Goal: Transaction & Acquisition: Obtain resource

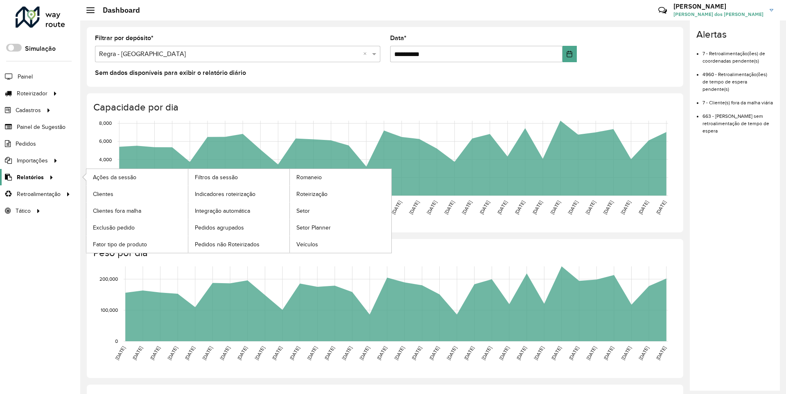
click at [29, 177] on span "Relatórios" at bounding box center [30, 177] width 27 height 9
click at [103, 194] on span "Clientes" at bounding box center [104, 194] width 22 height 9
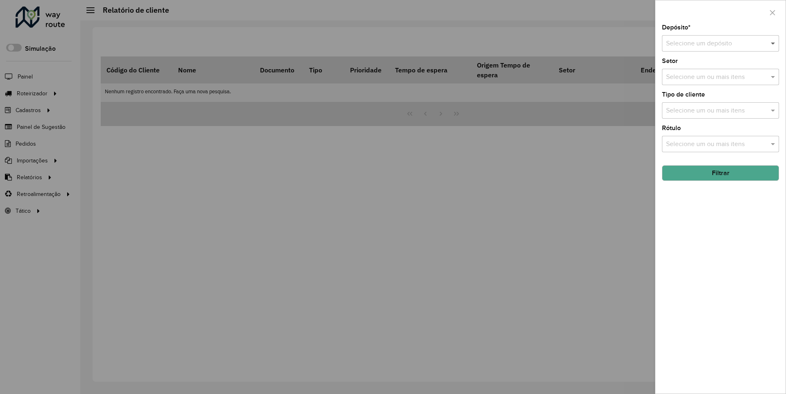
click at [773, 43] on span at bounding box center [774, 43] width 10 height 10
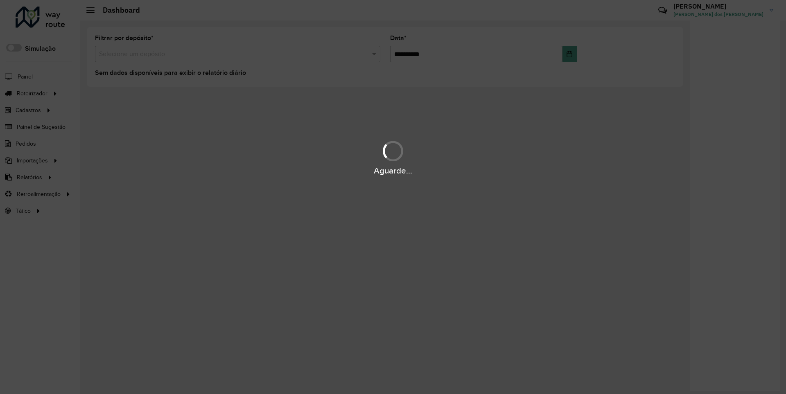
click at [29, 177] on div "Aguarde..." at bounding box center [393, 171] width 786 height 13
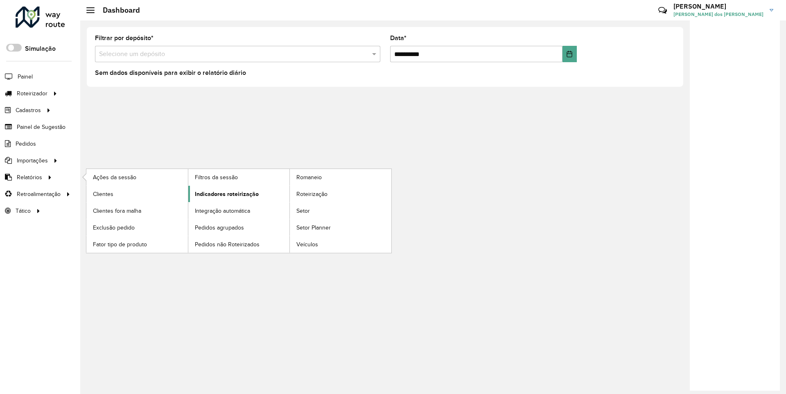
click at [224, 194] on span "Indicadores roteirização" at bounding box center [227, 194] width 64 height 9
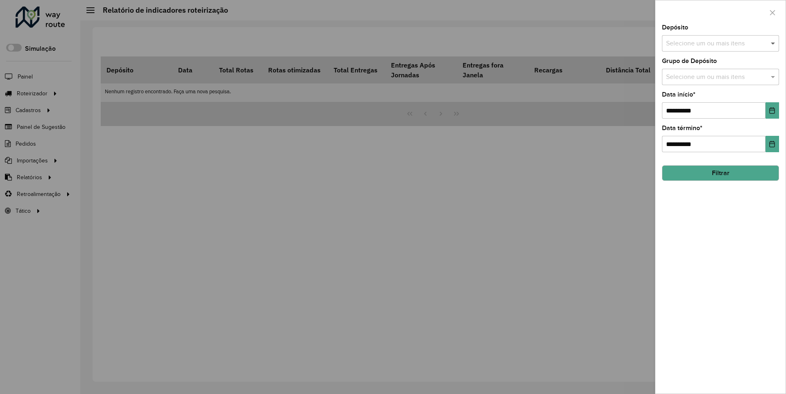
click at [773, 43] on span at bounding box center [774, 43] width 10 height 10
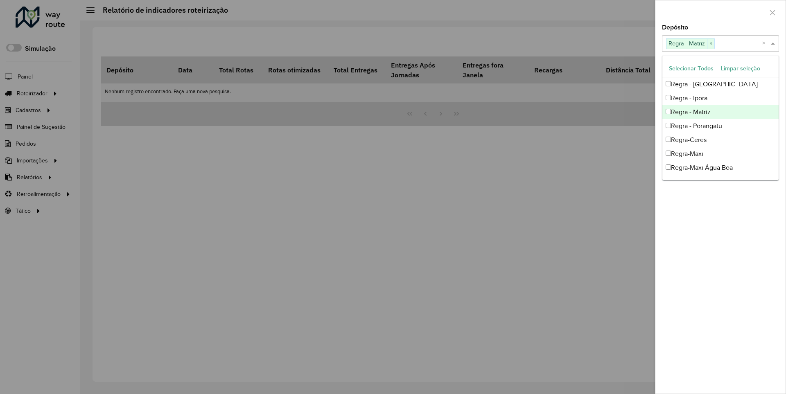
click at [720, 12] on div at bounding box center [721, 12] width 130 height 24
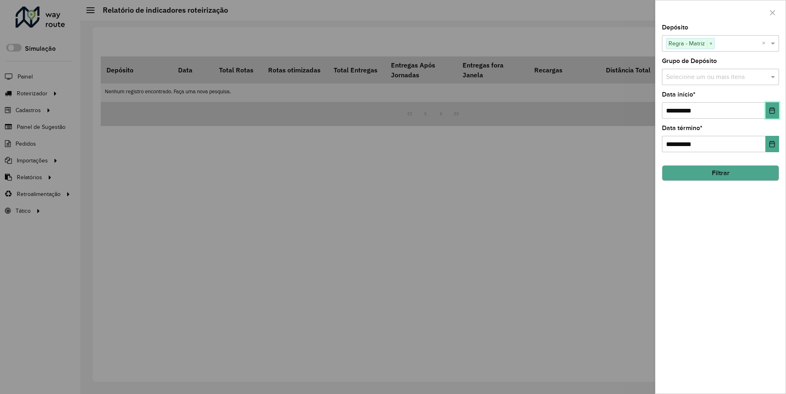
click at [772, 110] on icon "Choose Date" at bounding box center [772, 110] width 5 height 7
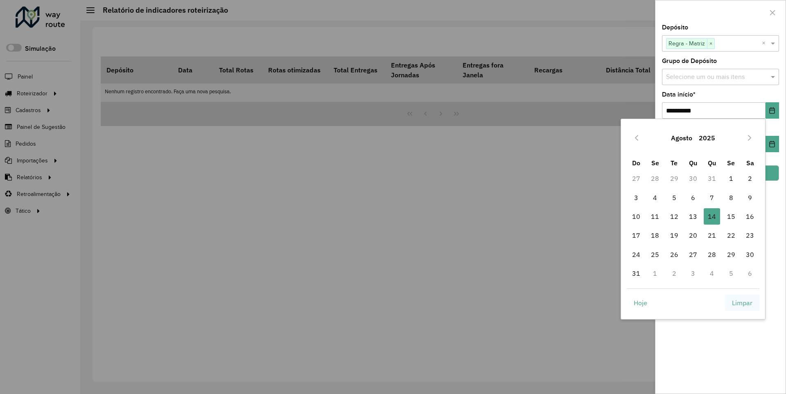
click at [742, 303] on span "Limpar" at bounding box center [742, 303] width 20 height 10
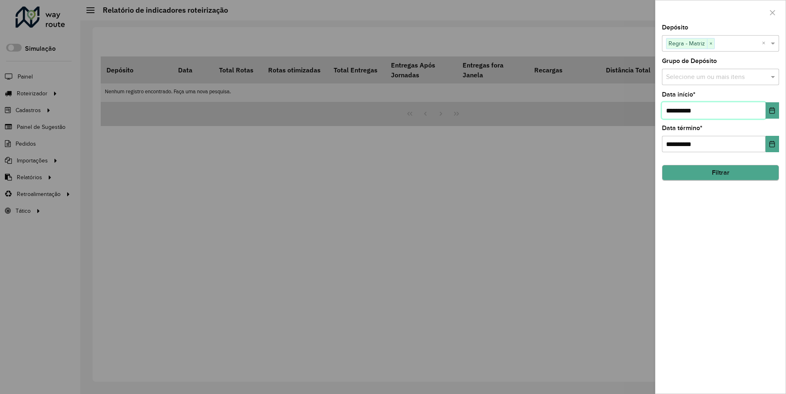
type input "**********"
click at [720, 173] on button "Filtrar" at bounding box center [720, 173] width 117 height 16
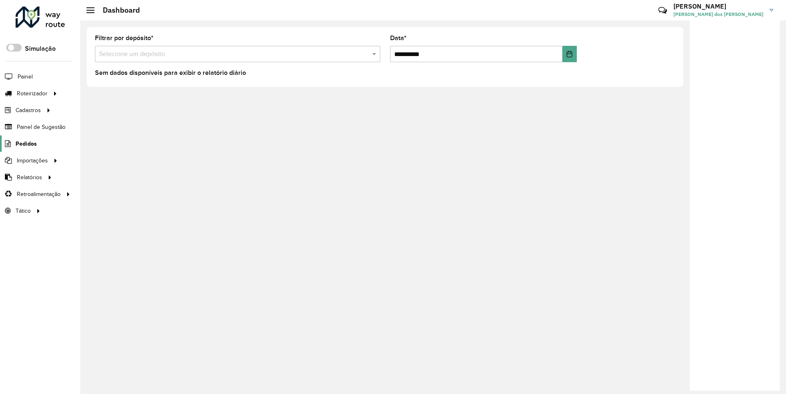
click at [25, 143] on span "Pedidos" at bounding box center [26, 144] width 21 height 9
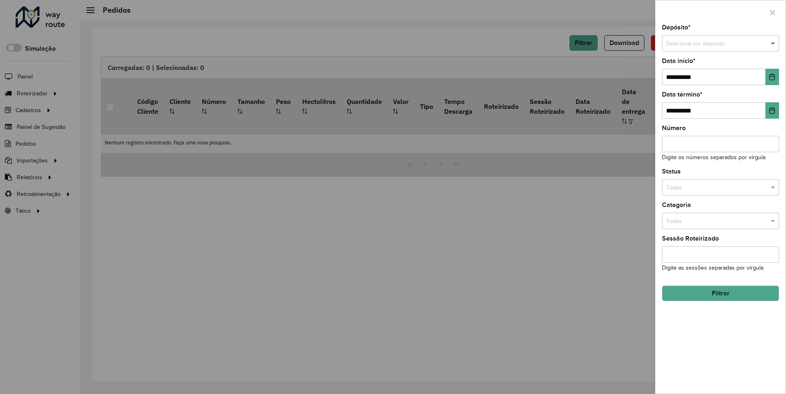
click at [773, 43] on span at bounding box center [774, 43] width 10 height 9
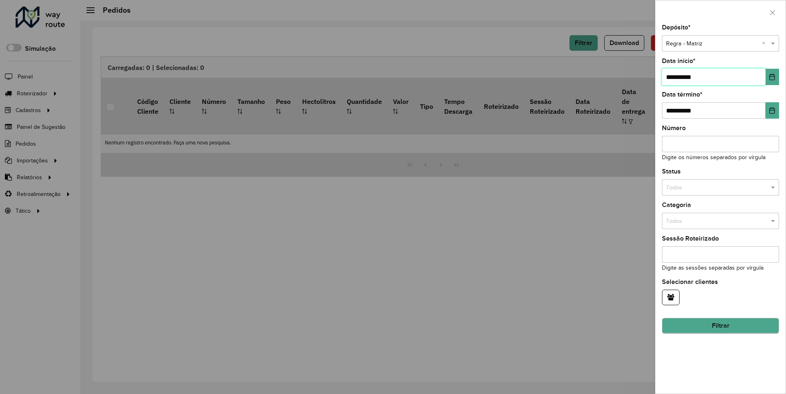
type input "**********"
click at [720, 326] on button "Filtrar" at bounding box center [720, 327] width 117 height 16
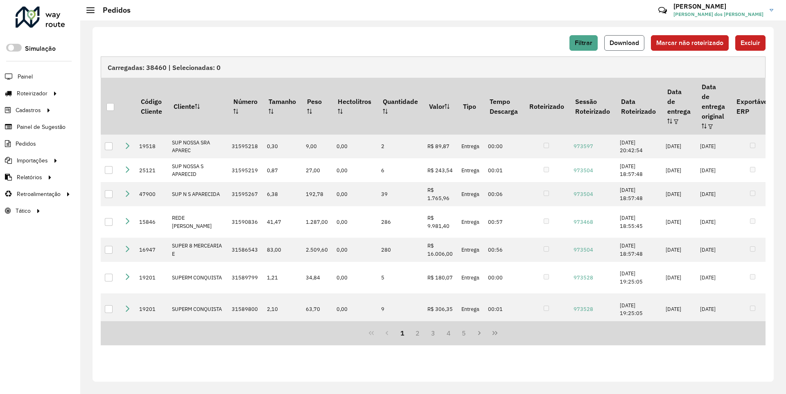
click at [625, 43] on span "Download" at bounding box center [624, 42] width 29 height 7
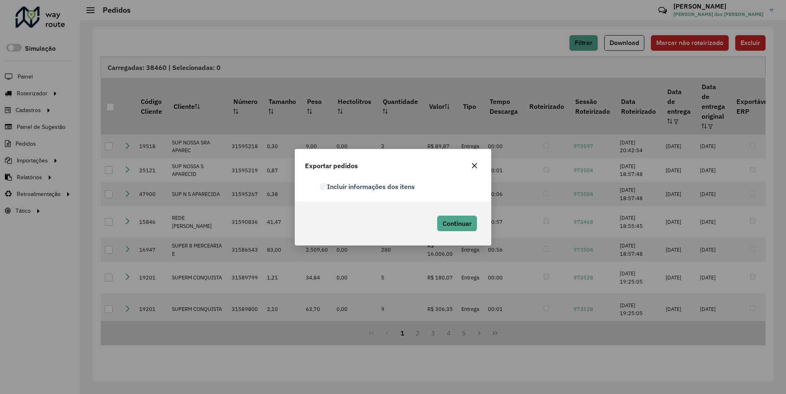
click at [368, 186] on label "Incluir informações dos itens" at bounding box center [368, 187] width 94 height 10
click at [456, 223] on span "Continuar" at bounding box center [457, 223] width 29 height 8
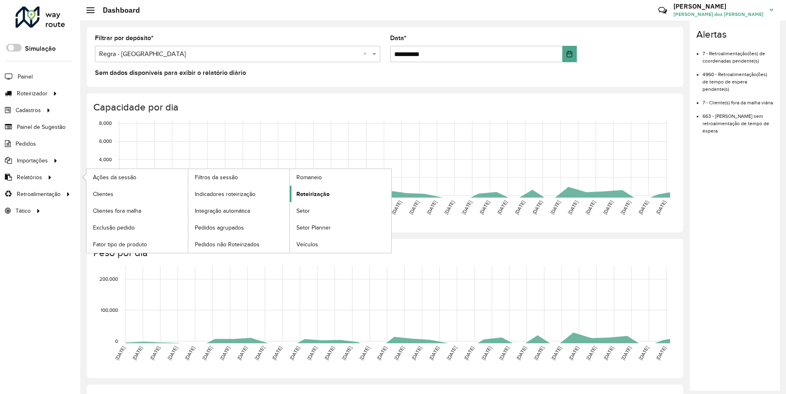
click at [312, 194] on span "Roteirização" at bounding box center [312, 194] width 33 height 9
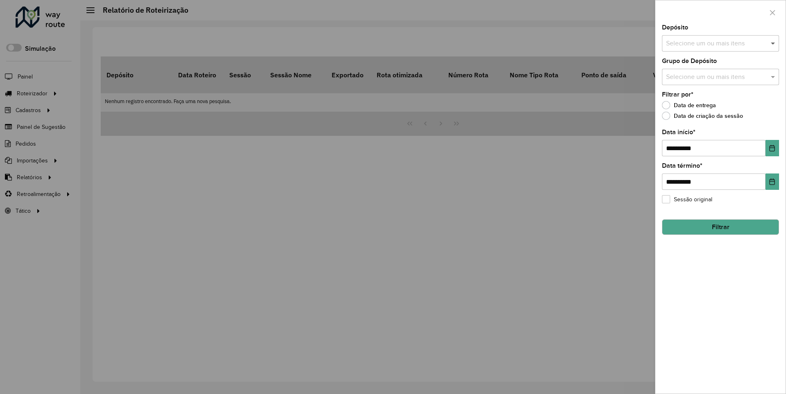
click at [773, 43] on span at bounding box center [774, 43] width 10 height 10
click at [772, 148] on icon "Choose Date" at bounding box center [772, 148] width 5 height 7
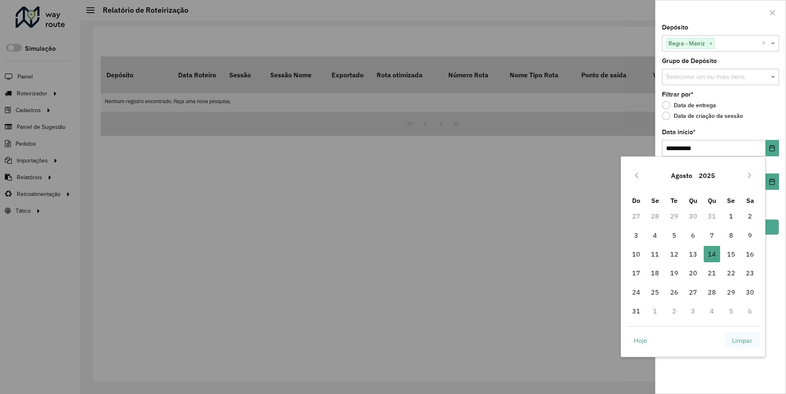
click at [742, 340] on span "Limpar" at bounding box center [742, 341] width 20 height 10
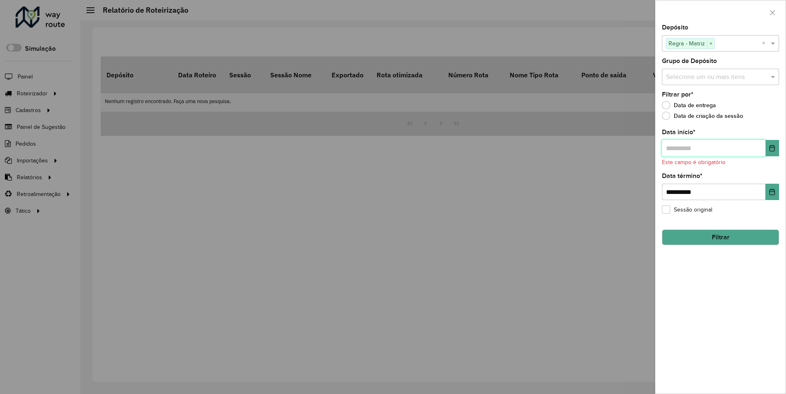
click at [713, 148] on input "text" at bounding box center [714, 148] width 104 height 16
type input "**********"
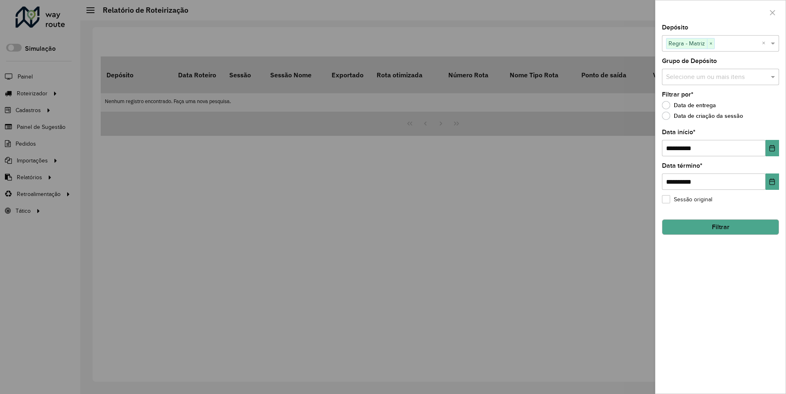
click at [720, 227] on button "Filtrar" at bounding box center [720, 227] width 117 height 16
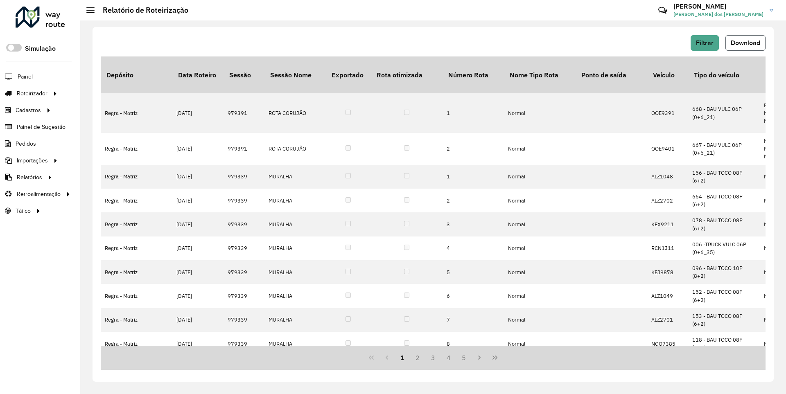
click at [745, 43] on span "Download" at bounding box center [745, 42] width 29 height 7
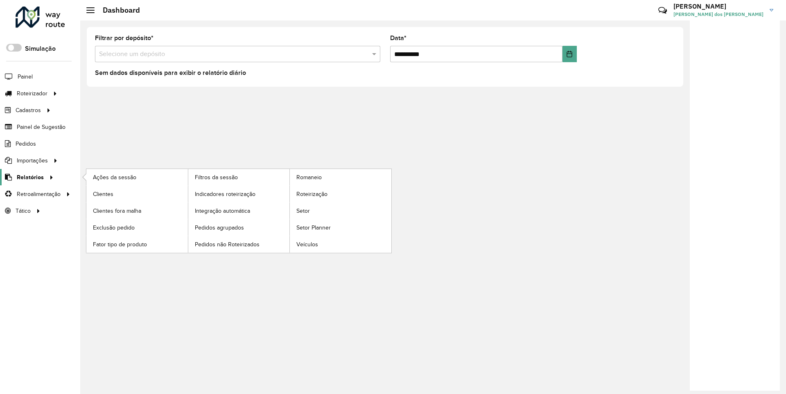
click at [29, 177] on span "Relatórios" at bounding box center [30, 177] width 27 height 9
click at [103, 194] on span "Clientes" at bounding box center [104, 194] width 22 height 9
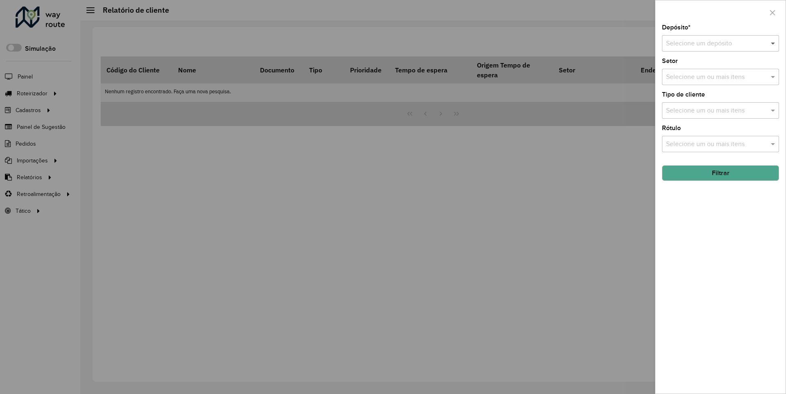
click at [773, 43] on span at bounding box center [774, 43] width 10 height 10
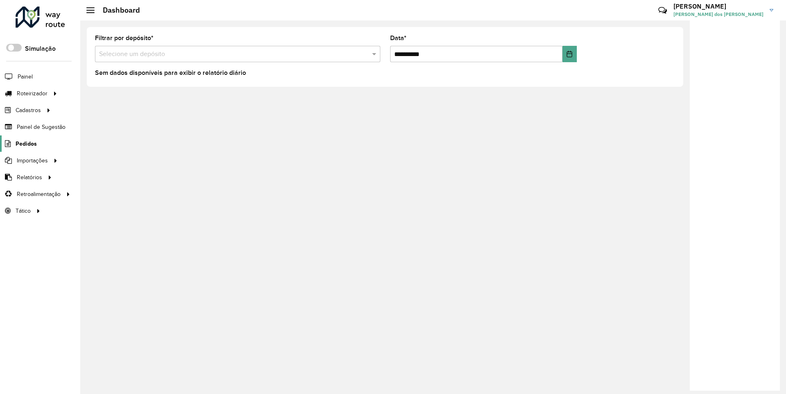
click at [25, 143] on span "Pedidos" at bounding box center [26, 144] width 21 height 9
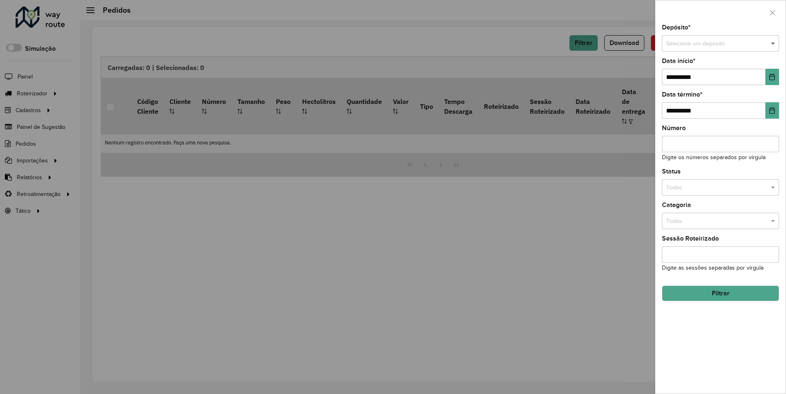
click at [773, 43] on span at bounding box center [774, 43] width 10 height 9
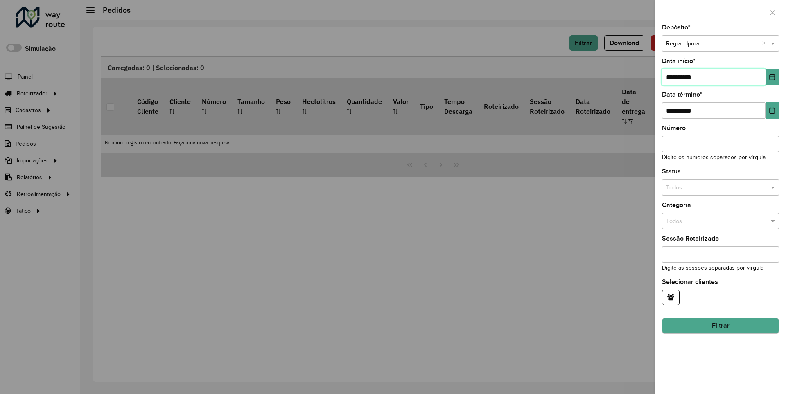
type input "**********"
click at [720, 326] on button "Filtrar" at bounding box center [720, 327] width 117 height 16
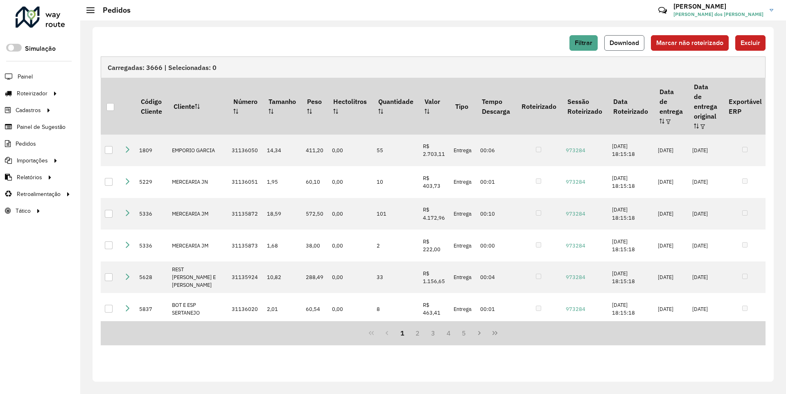
click at [625, 43] on span "Download" at bounding box center [624, 42] width 29 height 7
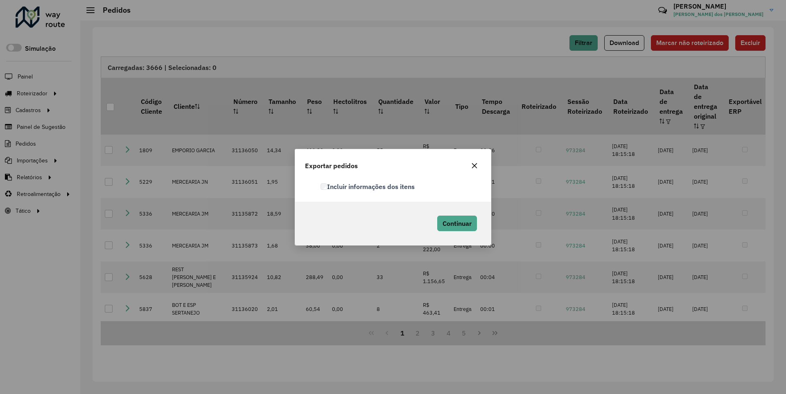
click at [368, 186] on label "Incluir informações dos itens" at bounding box center [368, 187] width 94 height 10
click at [456, 223] on span "Continuar" at bounding box center [457, 223] width 29 height 8
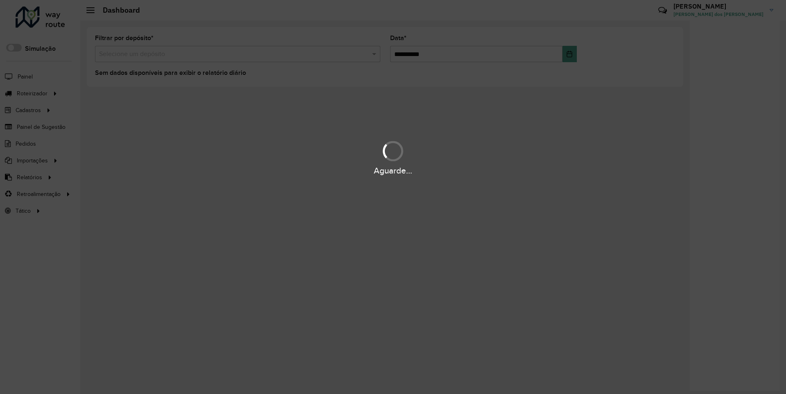
click at [29, 177] on div "Aguarde..." at bounding box center [393, 171] width 786 height 13
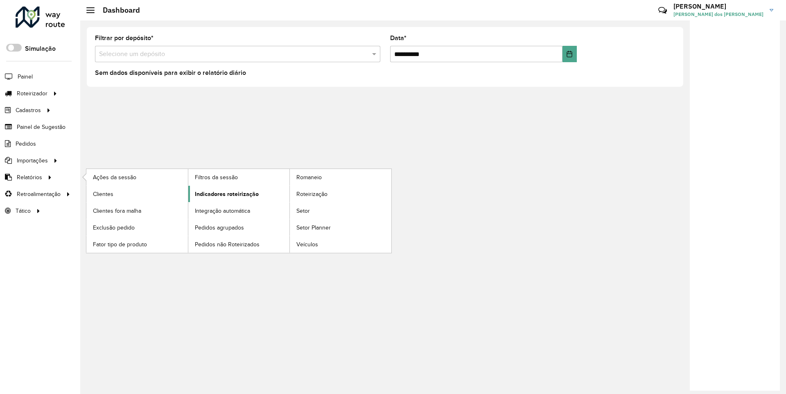
click at [224, 194] on span "Indicadores roteirização" at bounding box center [227, 194] width 64 height 9
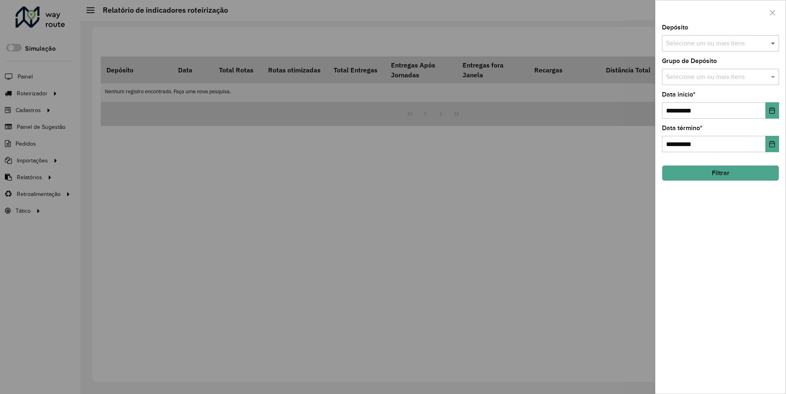
click at [773, 43] on span at bounding box center [774, 43] width 10 height 10
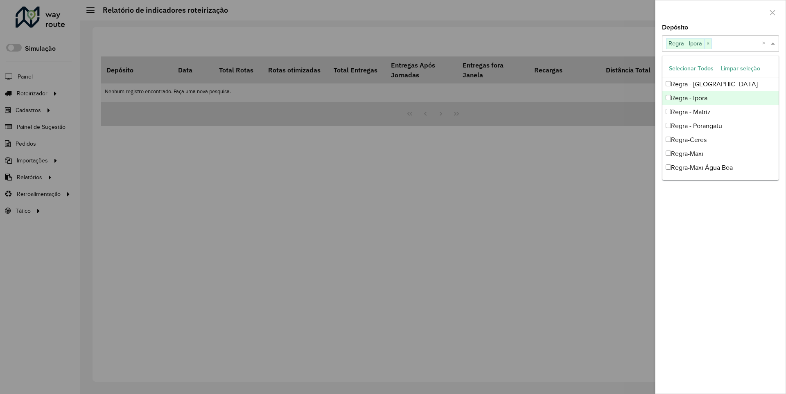
click at [720, 12] on div at bounding box center [721, 12] width 130 height 24
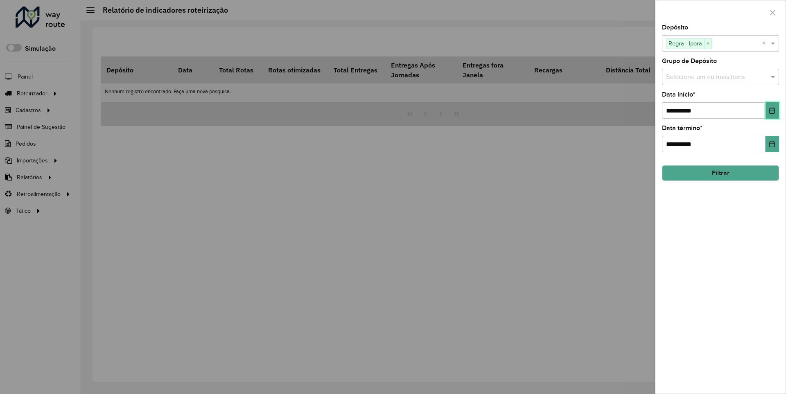
click at [772, 110] on icon "Choose Date" at bounding box center [772, 110] width 5 height 7
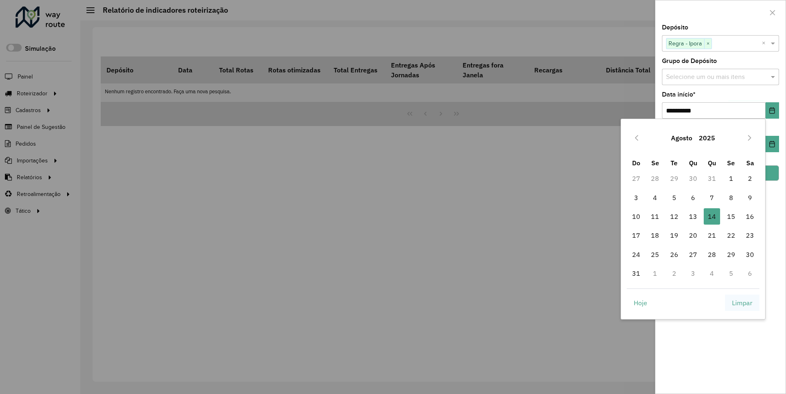
click at [742, 303] on span "Limpar" at bounding box center [742, 303] width 20 height 10
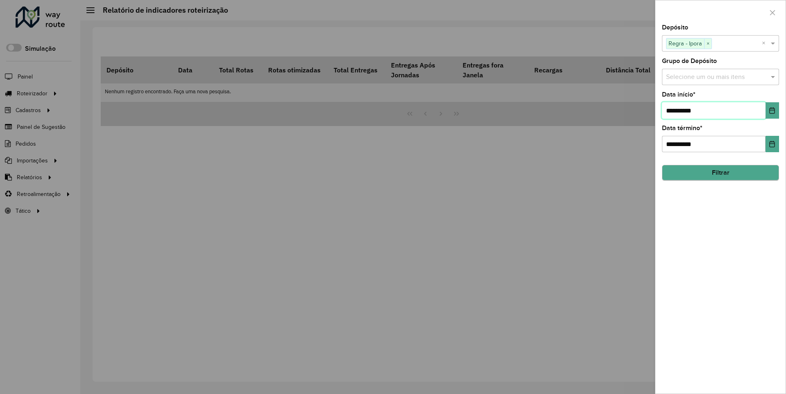
type input "**********"
click at [720, 173] on button "Filtrar" at bounding box center [720, 173] width 117 height 16
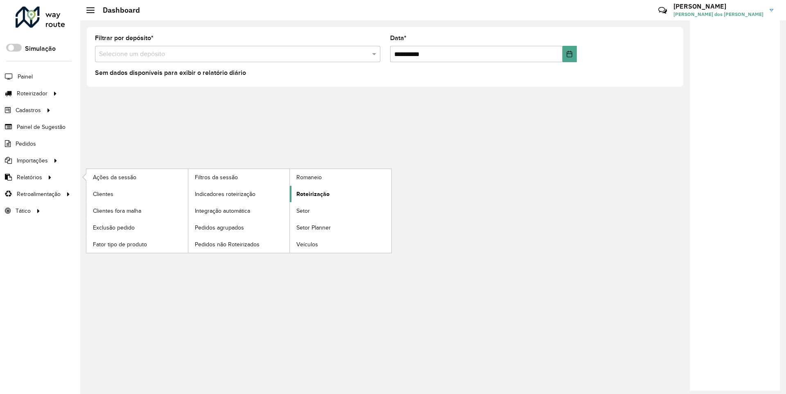
click at [312, 194] on span "Roteirização" at bounding box center [312, 194] width 33 height 9
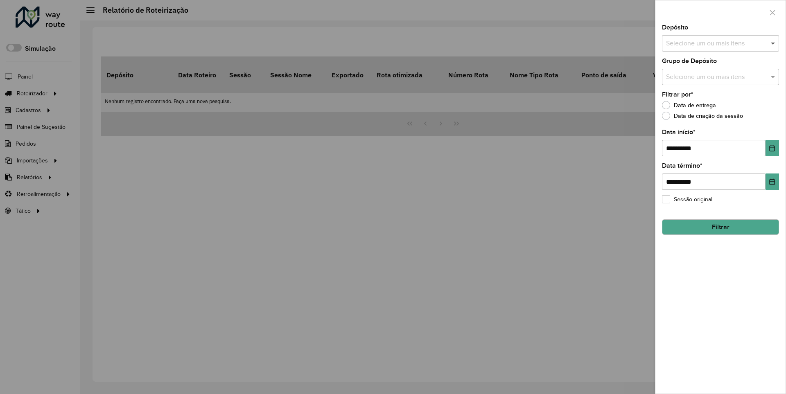
click at [773, 43] on span at bounding box center [774, 43] width 10 height 10
click at [772, 148] on icon "Choose Date" at bounding box center [772, 148] width 5 height 7
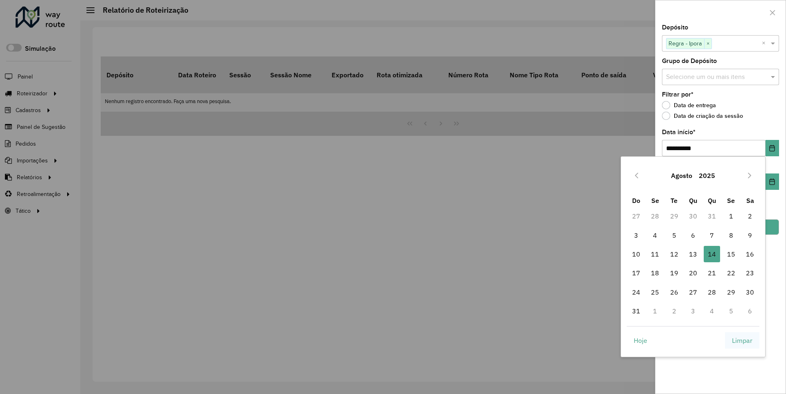
click at [742, 340] on span "Limpar" at bounding box center [742, 341] width 20 height 10
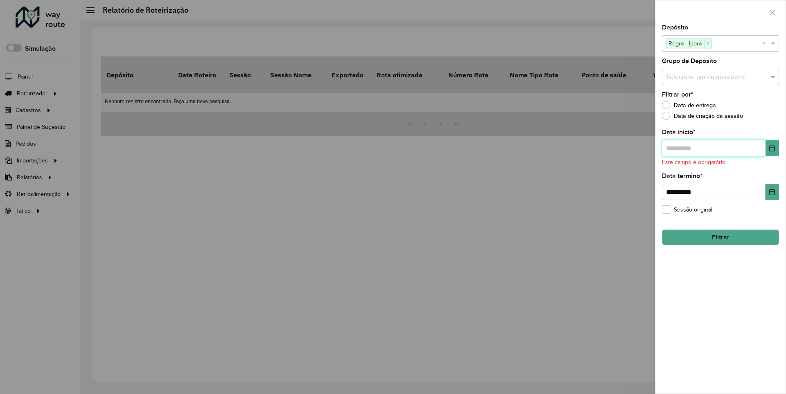
click at [713, 148] on input "text" at bounding box center [714, 148] width 104 height 16
type input "**********"
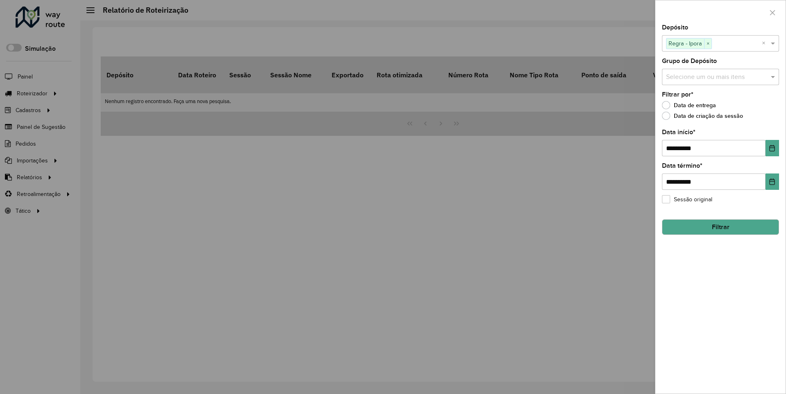
click at [720, 227] on button "Filtrar" at bounding box center [720, 227] width 117 height 16
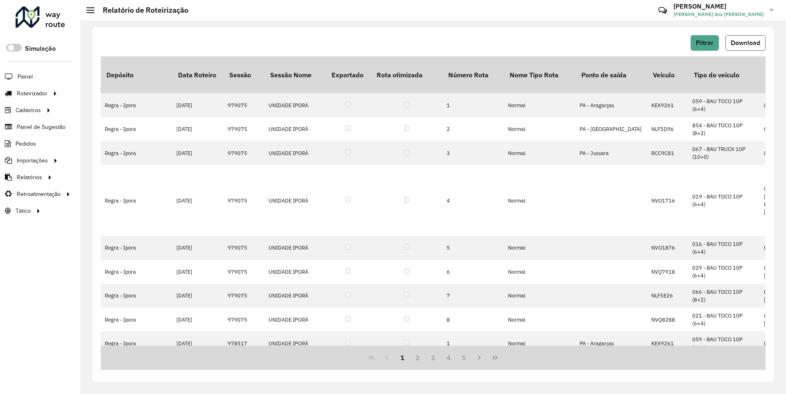
click at [745, 43] on span "Download" at bounding box center [745, 42] width 29 height 7
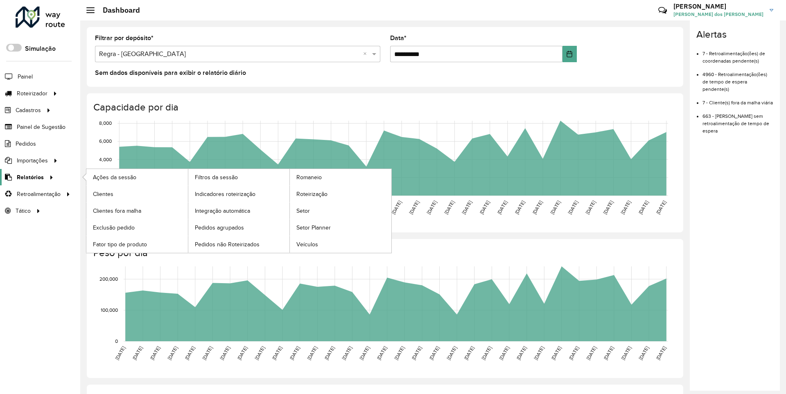
click at [29, 177] on span "Relatórios" at bounding box center [30, 177] width 27 height 9
click at [103, 194] on span "Clientes" at bounding box center [104, 194] width 22 height 9
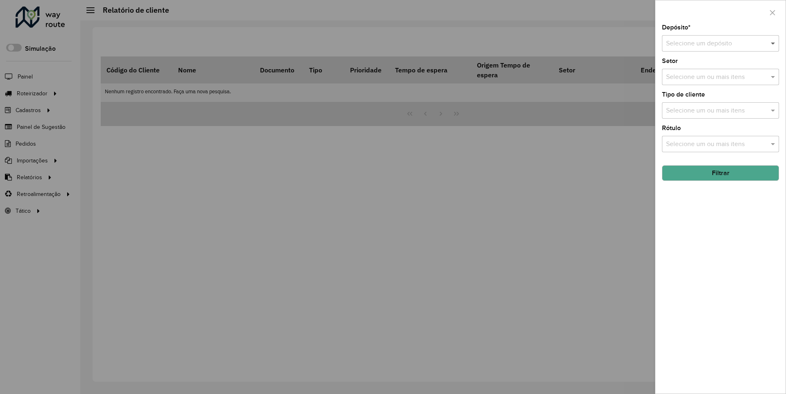
click at [773, 43] on span at bounding box center [774, 43] width 10 height 10
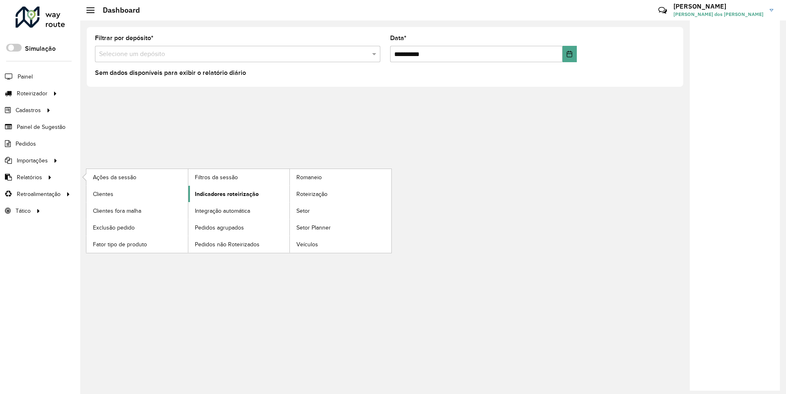
click at [224, 194] on span "Indicadores roteirização" at bounding box center [227, 194] width 64 height 9
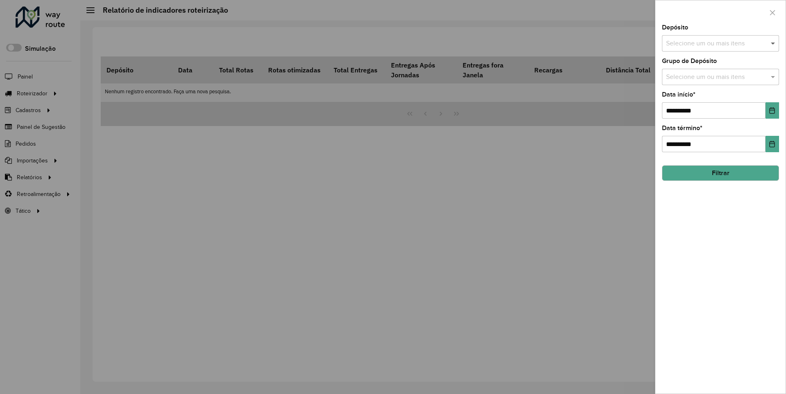
click at [773, 43] on span at bounding box center [774, 43] width 10 height 10
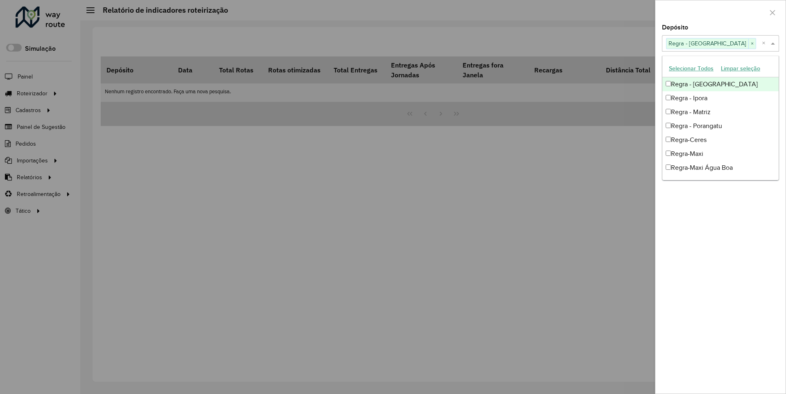
click at [720, 12] on div at bounding box center [721, 12] width 130 height 24
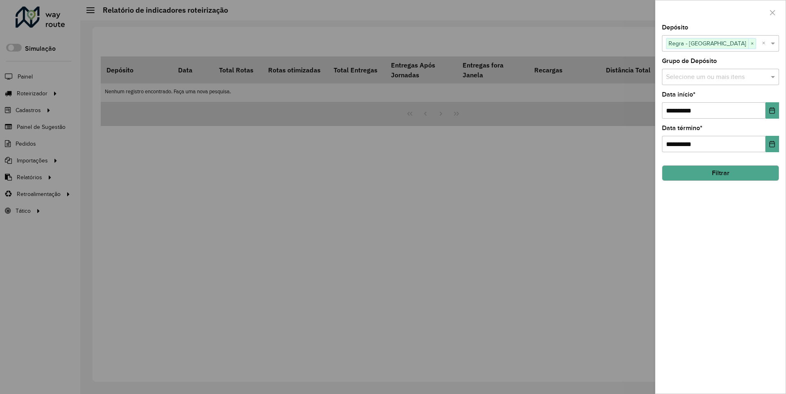
click at [772, 110] on icon "Choose Date" at bounding box center [772, 110] width 5 height 7
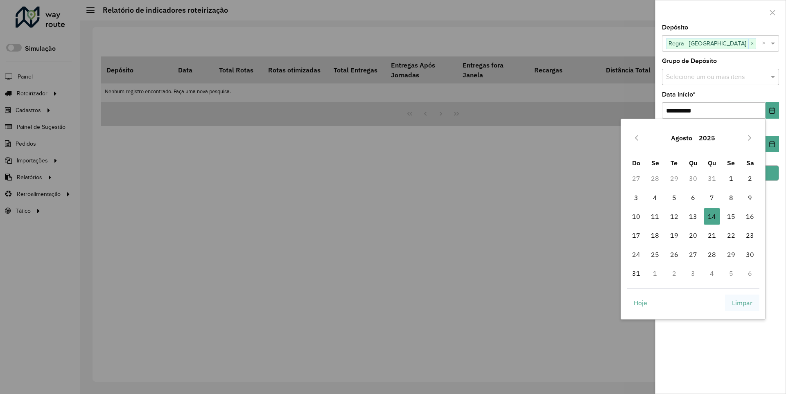
click at [742, 303] on span "Limpar" at bounding box center [742, 303] width 20 height 10
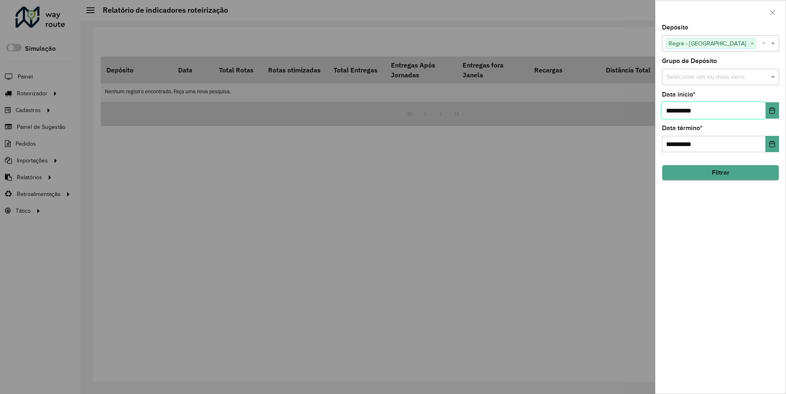
type input "**********"
click at [720, 173] on button "Filtrar" at bounding box center [720, 173] width 117 height 16
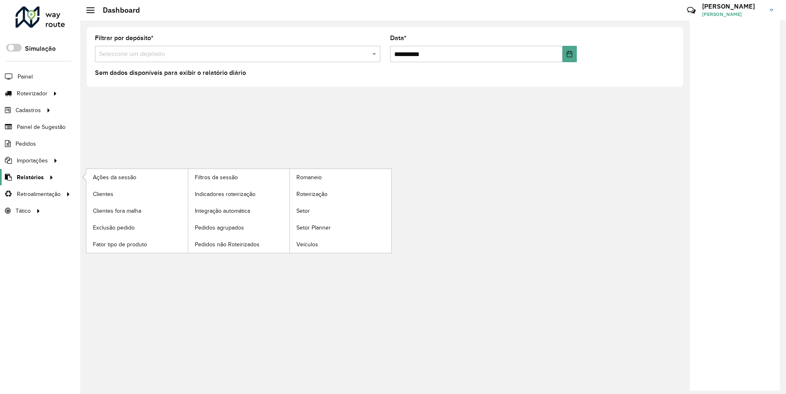
click at [29, 177] on span "Relatórios" at bounding box center [30, 177] width 27 height 9
click at [103, 194] on span "Clientes" at bounding box center [104, 194] width 22 height 9
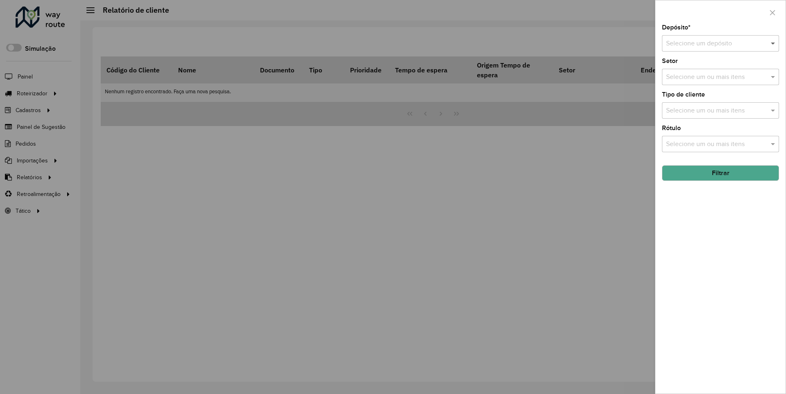
click at [773, 43] on span at bounding box center [774, 43] width 10 height 10
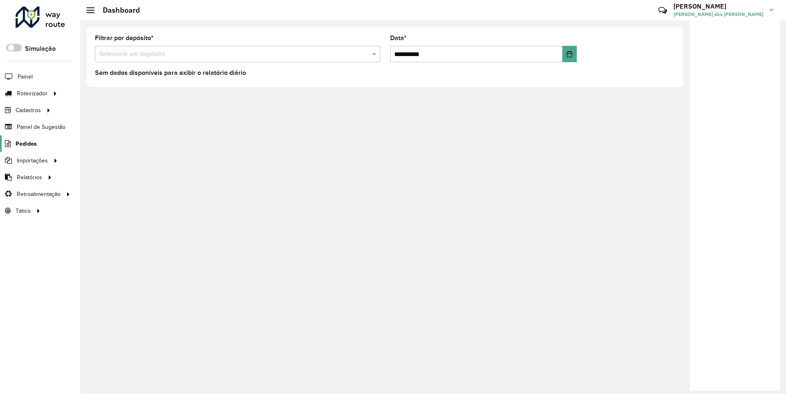
click at [25, 143] on span "Pedidos" at bounding box center [26, 144] width 21 height 9
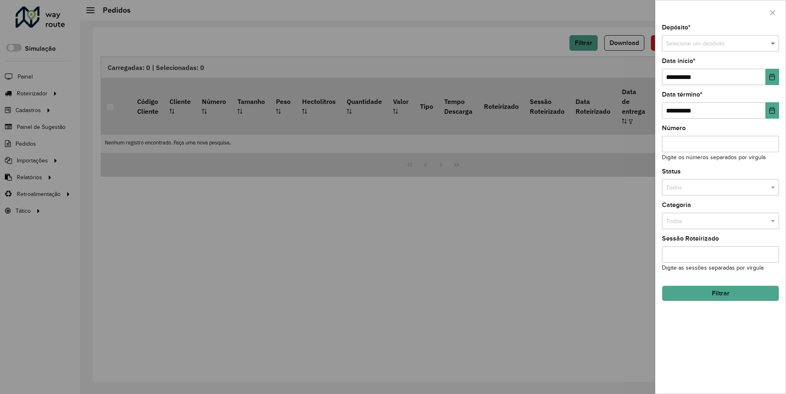
click at [773, 43] on span at bounding box center [774, 43] width 10 height 9
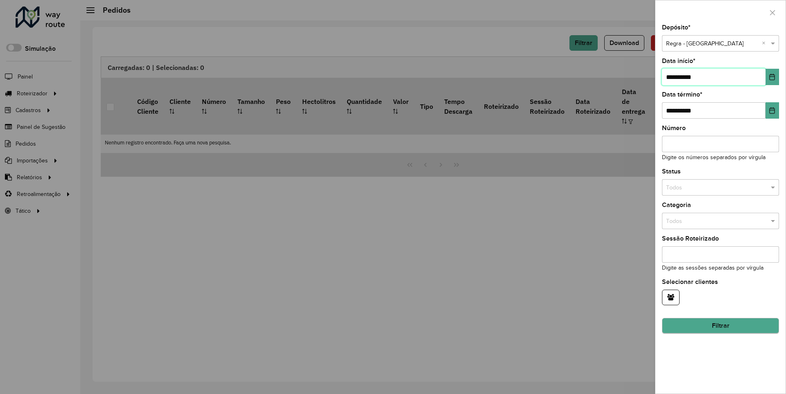
type input "**********"
click at [720, 326] on button "Filtrar" at bounding box center [720, 327] width 117 height 16
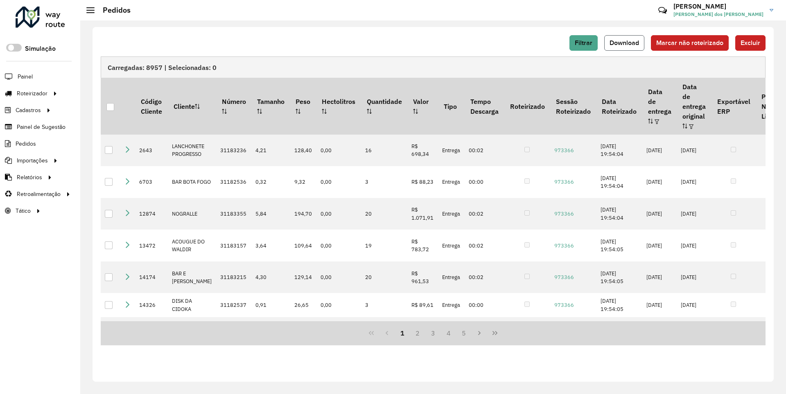
click at [625, 43] on span "Download" at bounding box center [624, 42] width 29 height 7
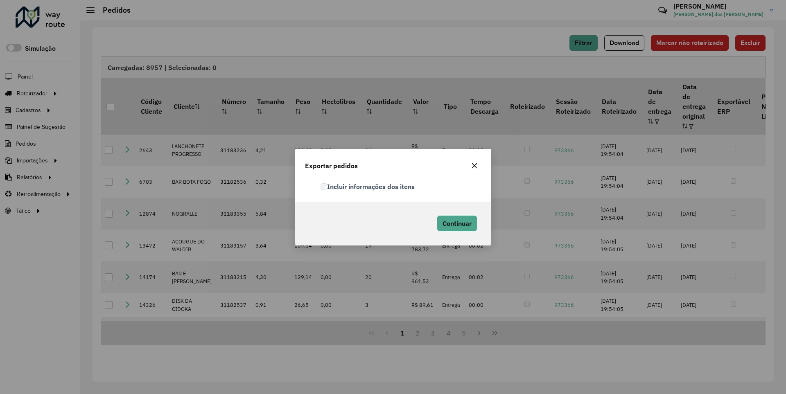
click at [368, 186] on label "Incluir informações dos itens" at bounding box center [368, 187] width 94 height 10
click at [456, 223] on span "Continuar" at bounding box center [457, 223] width 29 height 8
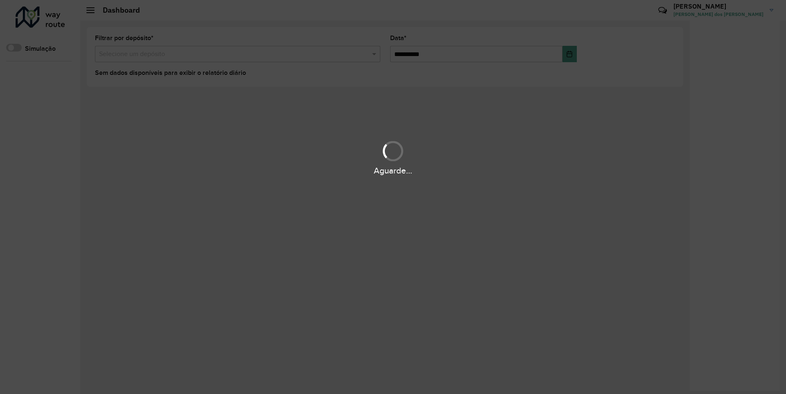
click at [29, 177] on div "Aguarde..." at bounding box center [393, 171] width 786 height 13
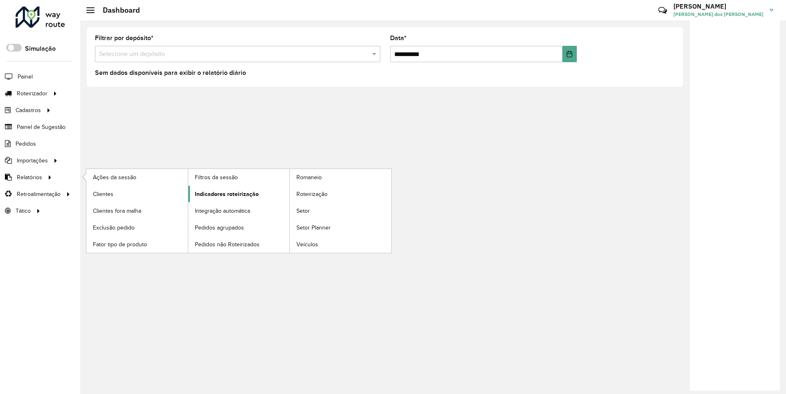
click at [224, 194] on span "Indicadores roteirização" at bounding box center [227, 194] width 64 height 9
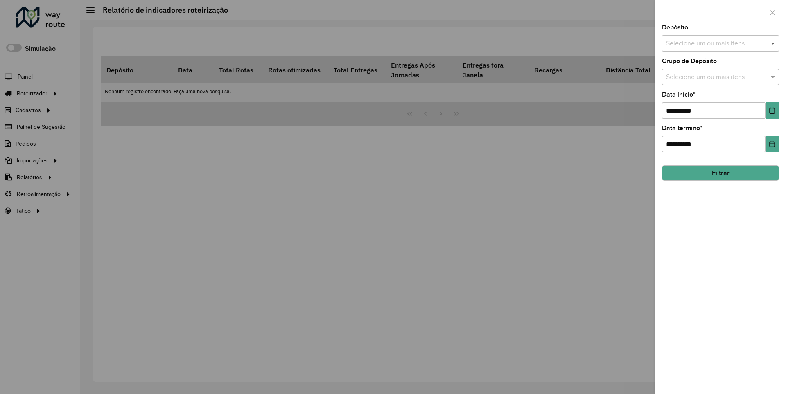
click at [773, 43] on span at bounding box center [774, 43] width 10 height 10
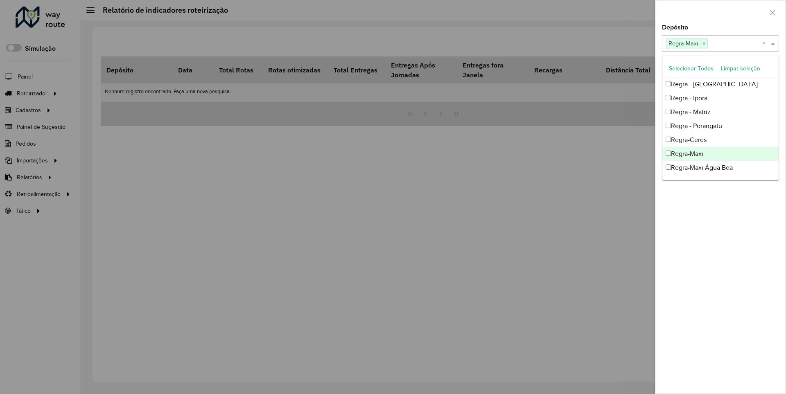
click at [720, 12] on div at bounding box center [721, 12] width 130 height 24
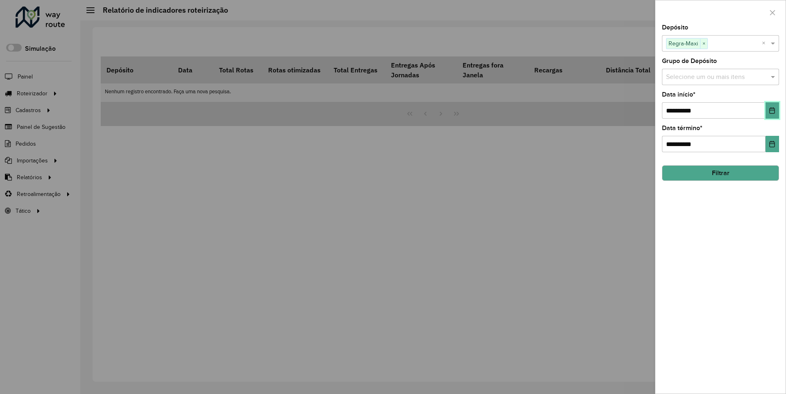
click at [772, 110] on icon "Choose Date" at bounding box center [772, 110] width 5 height 7
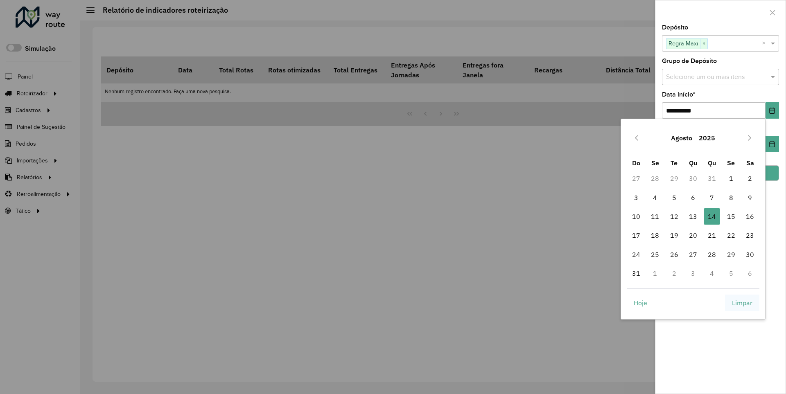
click at [742, 303] on span "Limpar" at bounding box center [742, 303] width 20 height 10
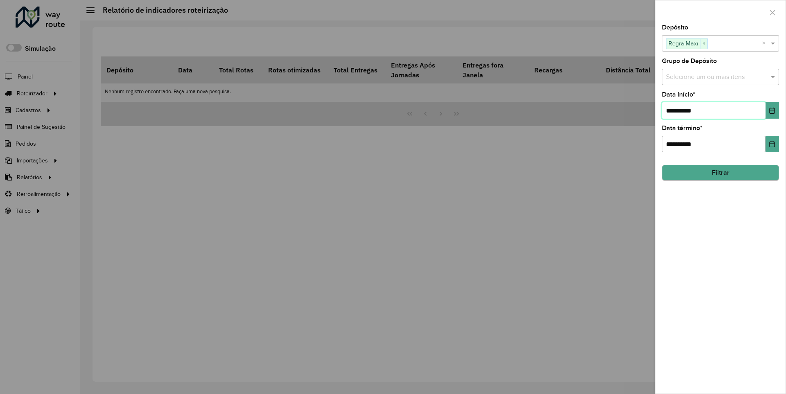
type input "**********"
click at [720, 173] on button "Filtrar" at bounding box center [720, 173] width 117 height 16
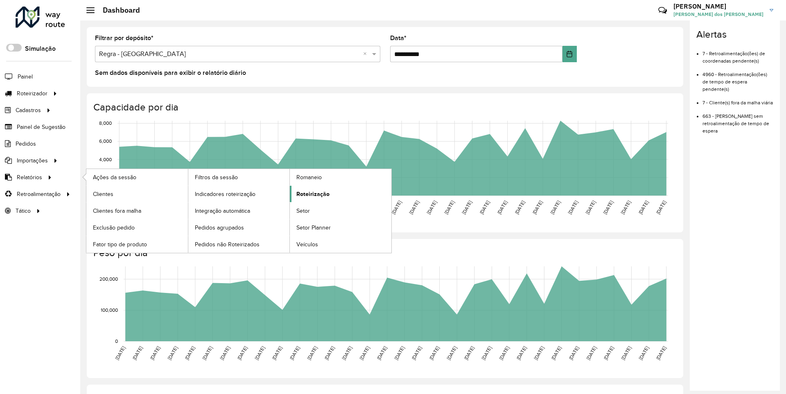
click at [312, 194] on span "Roteirização" at bounding box center [312, 194] width 33 height 9
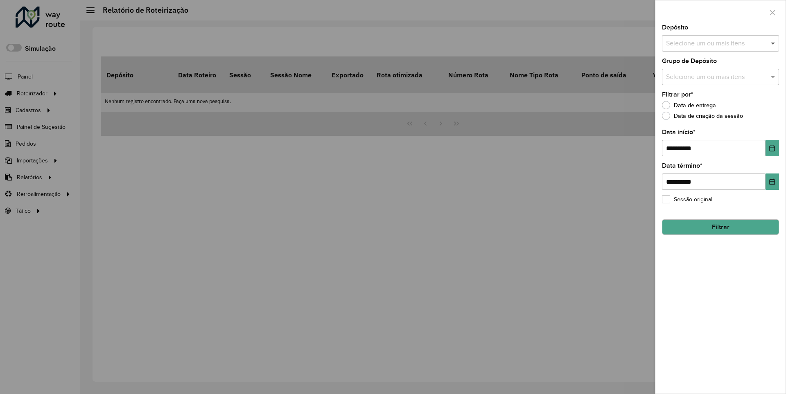
click at [773, 43] on span at bounding box center [774, 43] width 10 height 10
click at [772, 148] on icon "Choose Date" at bounding box center [772, 148] width 5 height 7
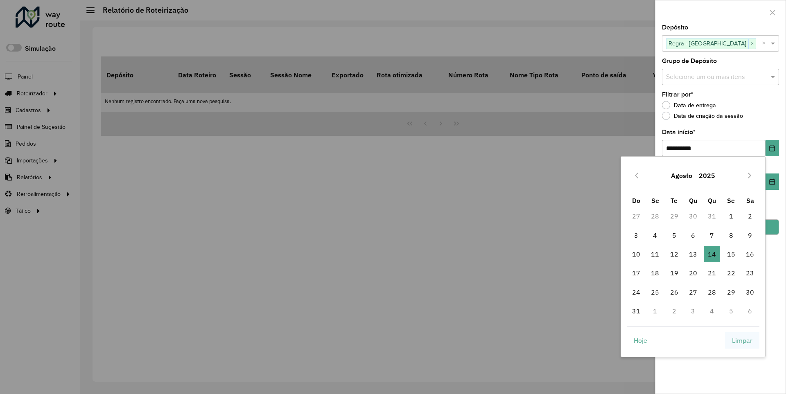
click at [742, 340] on span "Limpar" at bounding box center [742, 341] width 20 height 10
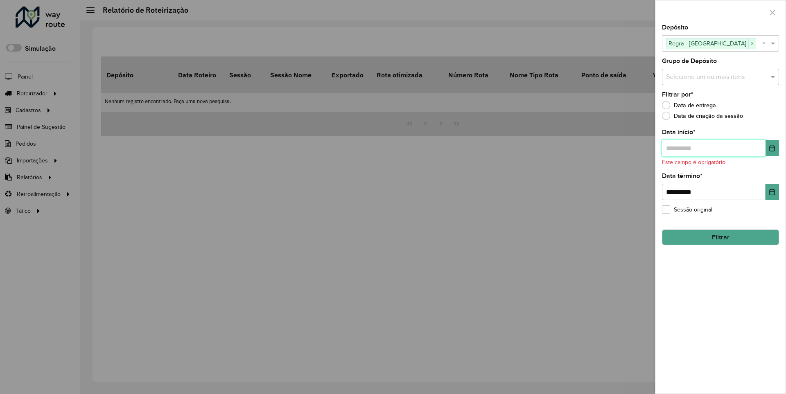
click at [713, 148] on input "text" at bounding box center [714, 148] width 104 height 16
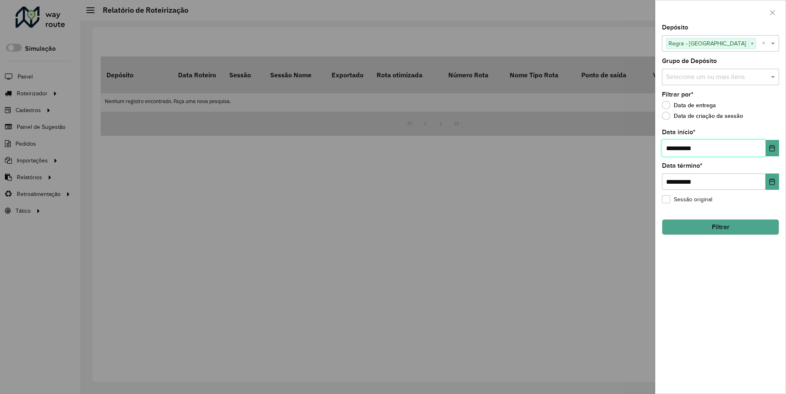
type input "**********"
click at [720, 227] on button "Filtrar" at bounding box center [720, 227] width 117 height 16
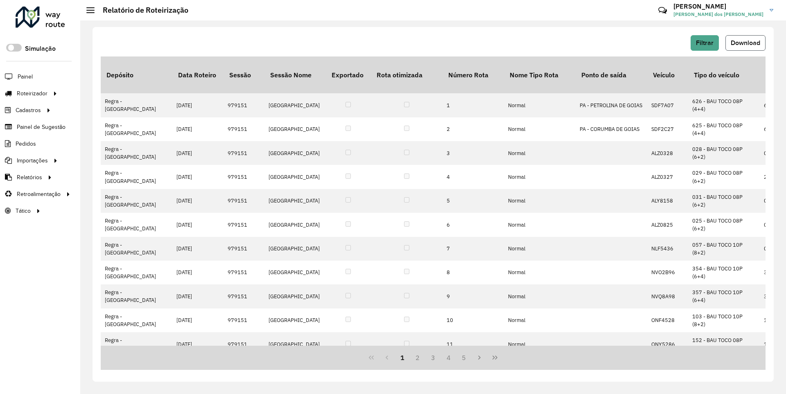
click at [745, 43] on span "Download" at bounding box center [745, 42] width 29 height 7
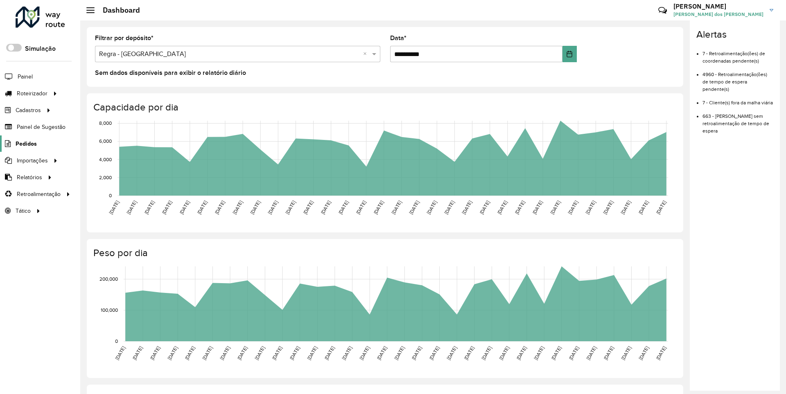
click at [25, 143] on span "Pedidos" at bounding box center [26, 144] width 21 height 9
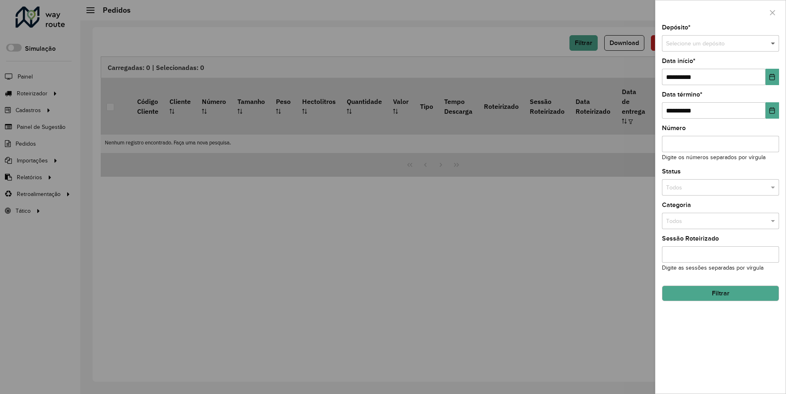
click at [773, 43] on span at bounding box center [774, 43] width 10 height 9
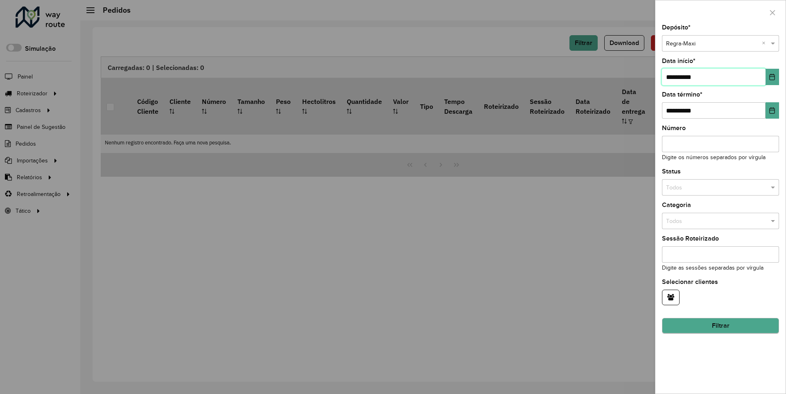
type input "**********"
click at [720, 326] on button "Filtrar" at bounding box center [720, 327] width 117 height 16
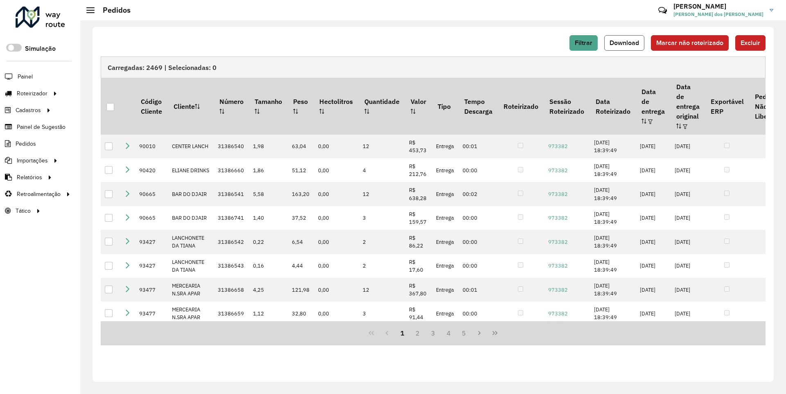
click at [625, 43] on span "Download" at bounding box center [624, 42] width 29 height 7
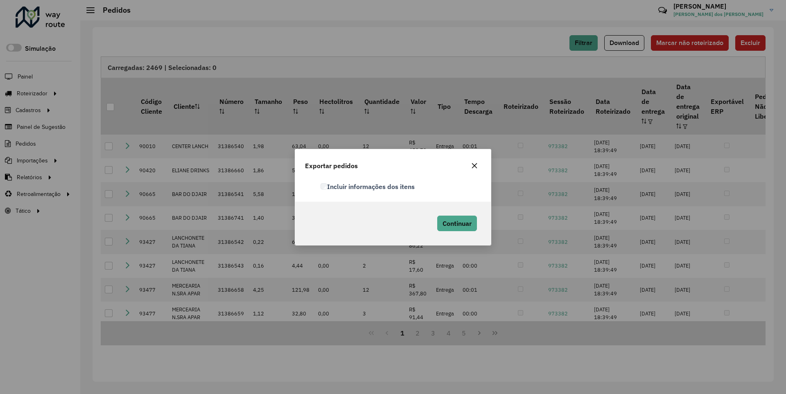
click at [368, 186] on label "Incluir informações dos itens" at bounding box center [368, 187] width 94 height 10
click at [456, 223] on span "Continuar" at bounding box center [457, 223] width 29 height 8
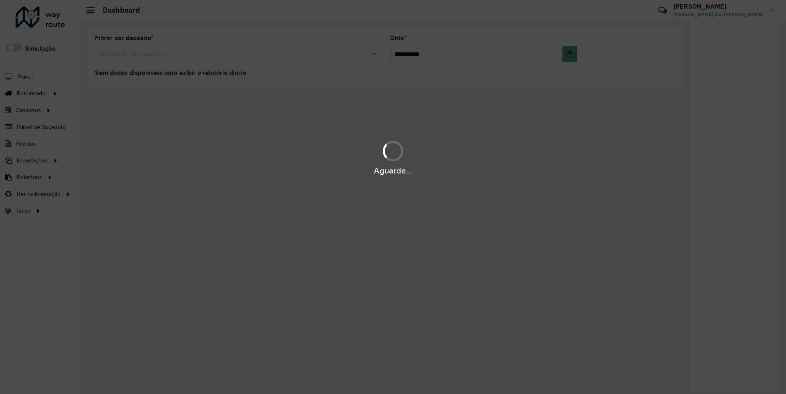
click at [29, 177] on div "Aguarde..." at bounding box center [393, 171] width 786 height 13
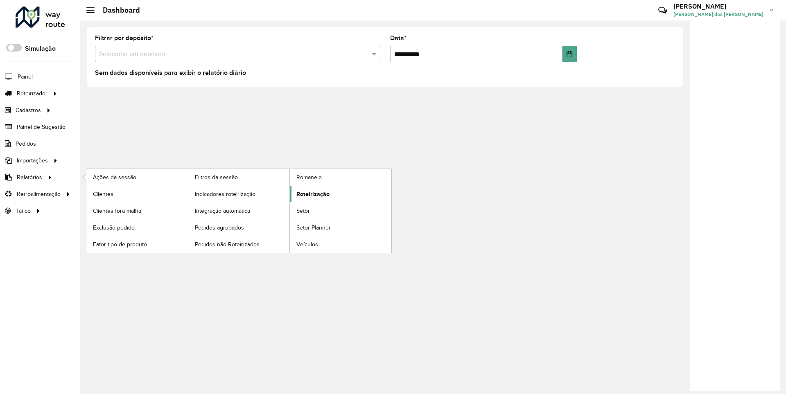
click at [312, 194] on span "Roteirização" at bounding box center [312, 194] width 33 height 9
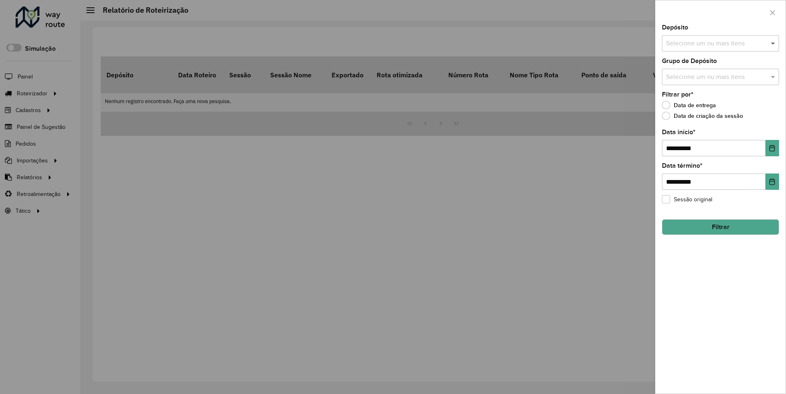
click at [773, 43] on span at bounding box center [774, 43] width 10 height 10
click at [772, 148] on icon "Choose Date" at bounding box center [772, 148] width 5 height 7
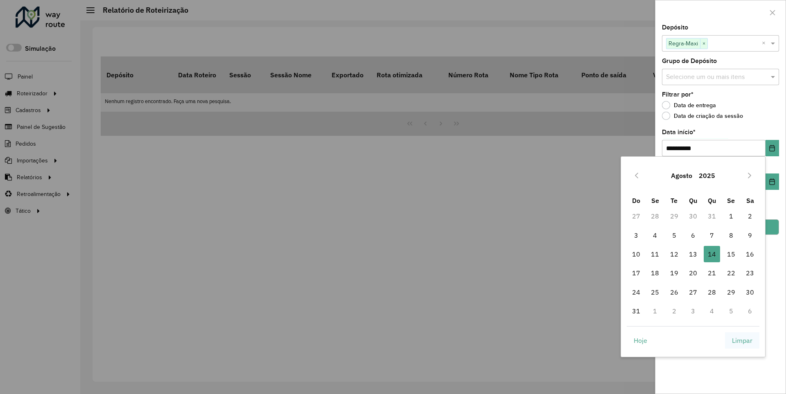
click at [742, 340] on span "Limpar" at bounding box center [742, 341] width 20 height 10
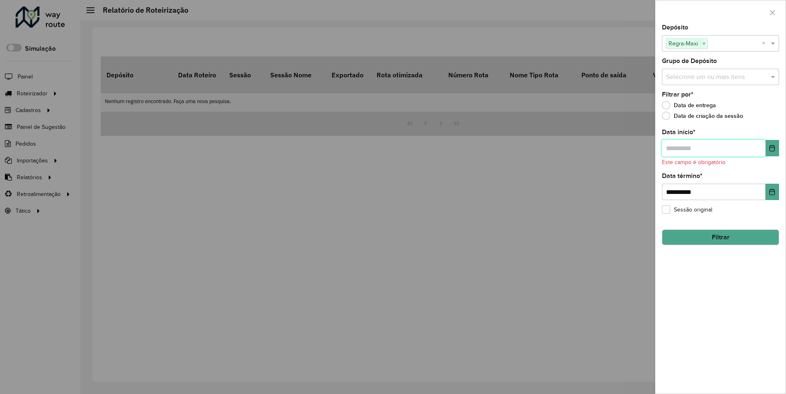
click at [713, 148] on input "text" at bounding box center [714, 148] width 104 height 16
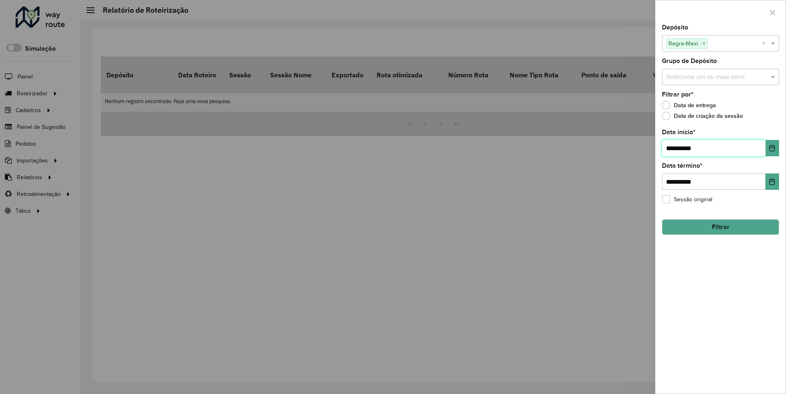
type input "**********"
click at [720, 227] on button "Filtrar" at bounding box center [720, 227] width 117 height 16
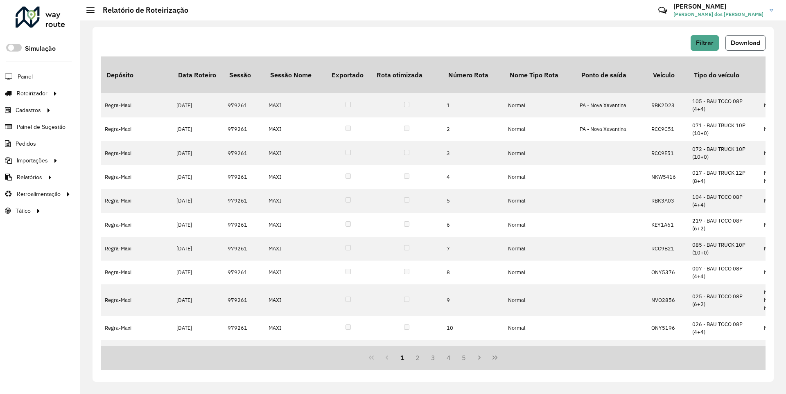
click at [745, 43] on span "Download" at bounding box center [745, 42] width 29 height 7
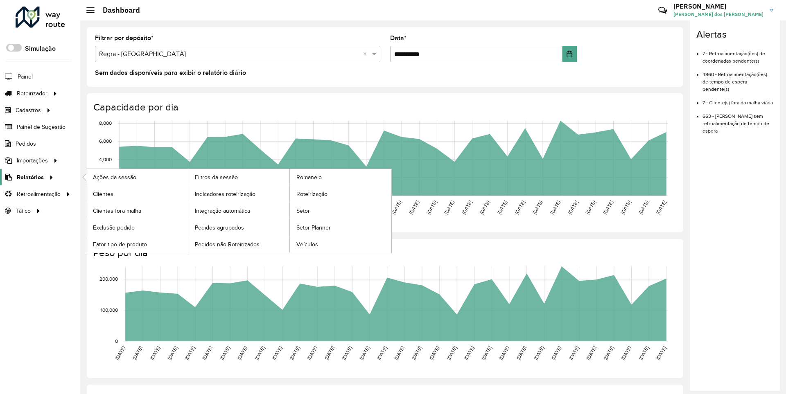
click at [29, 177] on span "Relatórios" at bounding box center [30, 177] width 27 height 9
click at [103, 194] on span "Clientes" at bounding box center [104, 194] width 22 height 9
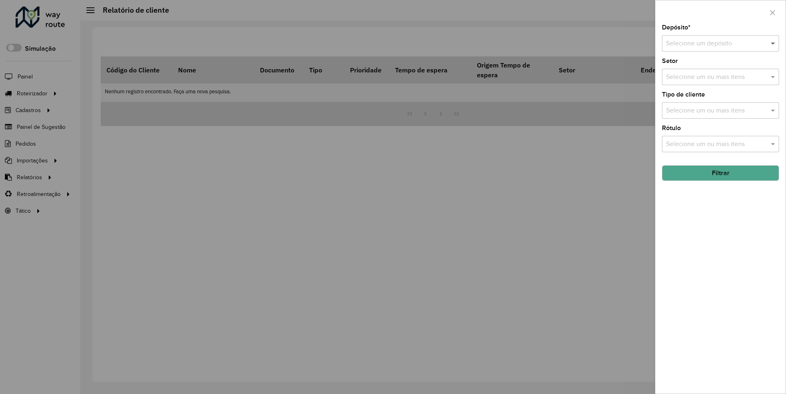
click at [773, 43] on span at bounding box center [774, 43] width 10 height 10
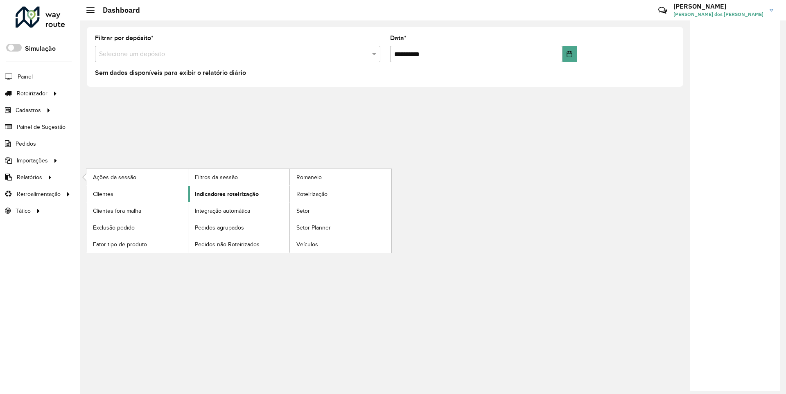
click at [224, 194] on span "Indicadores roteirização" at bounding box center [227, 194] width 64 height 9
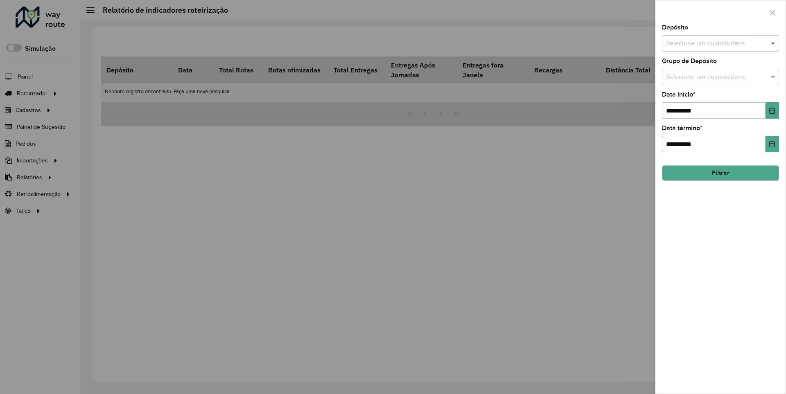
click at [773, 43] on span at bounding box center [774, 43] width 10 height 10
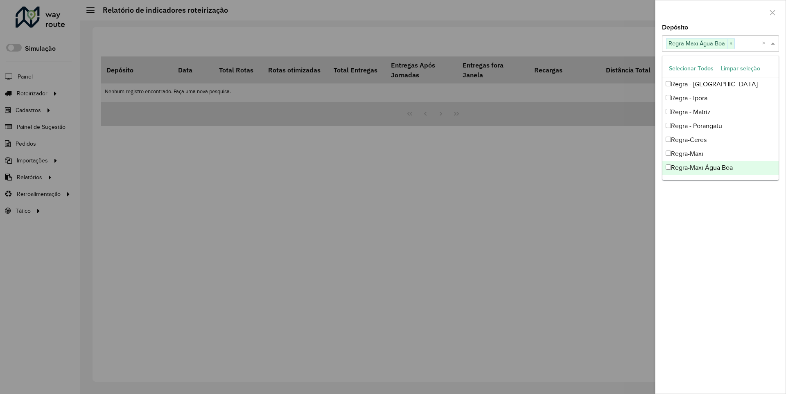
click at [720, 12] on div at bounding box center [721, 12] width 130 height 24
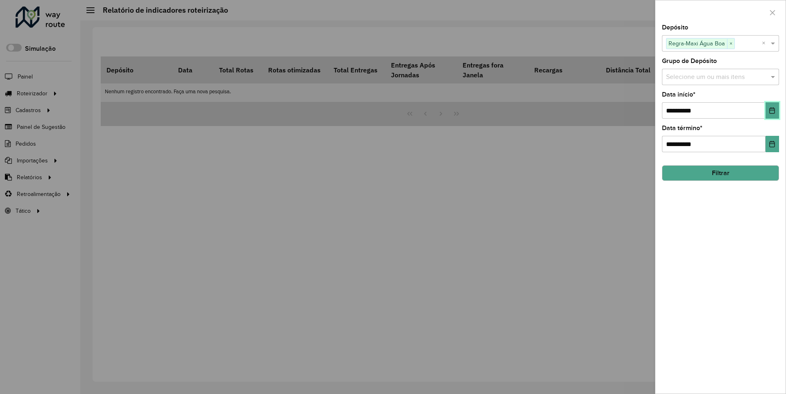
click at [772, 110] on icon "Choose Date" at bounding box center [772, 110] width 5 height 7
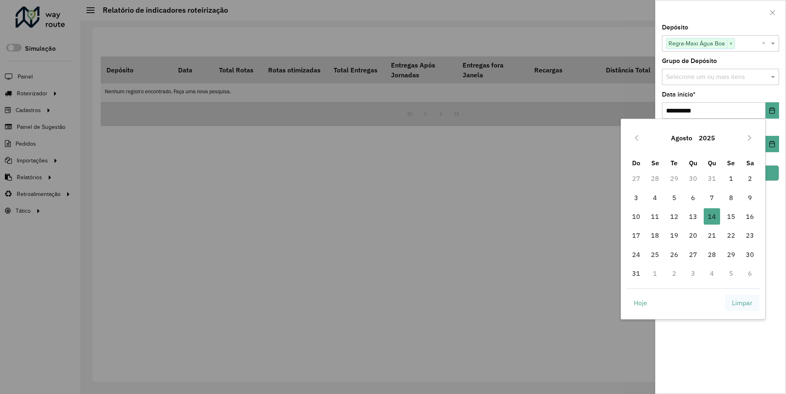
click at [742, 303] on span "Limpar" at bounding box center [742, 303] width 20 height 10
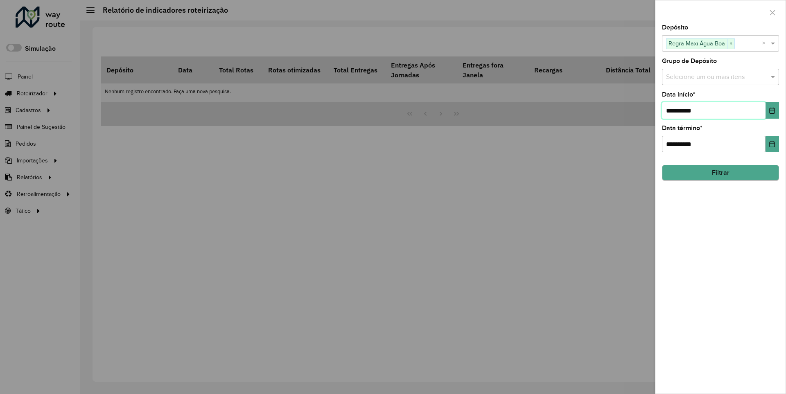
type input "**********"
click at [720, 173] on button "Filtrar" at bounding box center [720, 173] width 117 height 16
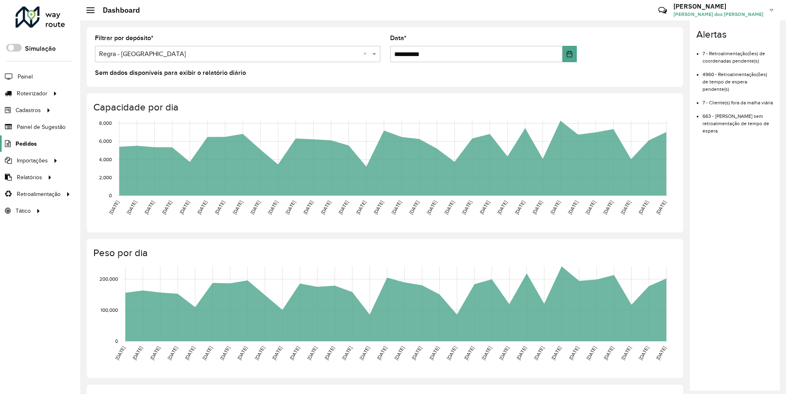
click at [25, 143] on span "Pedidos" at bounding box center [26, 144] width 21 height 9
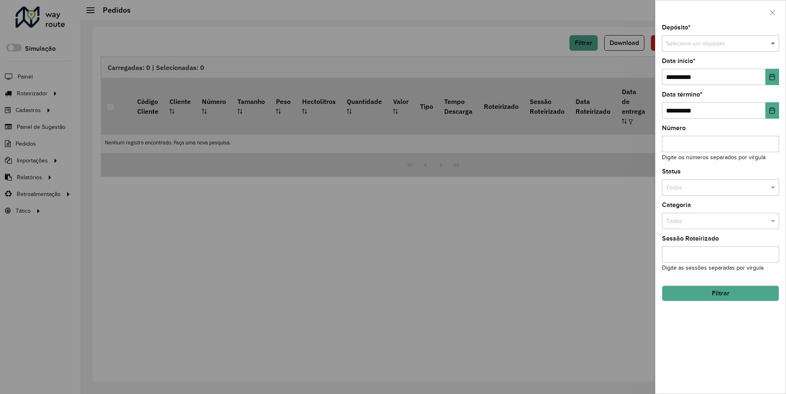
click at [773, 43] on span at bounding box center [774, 43] width 10 height 9
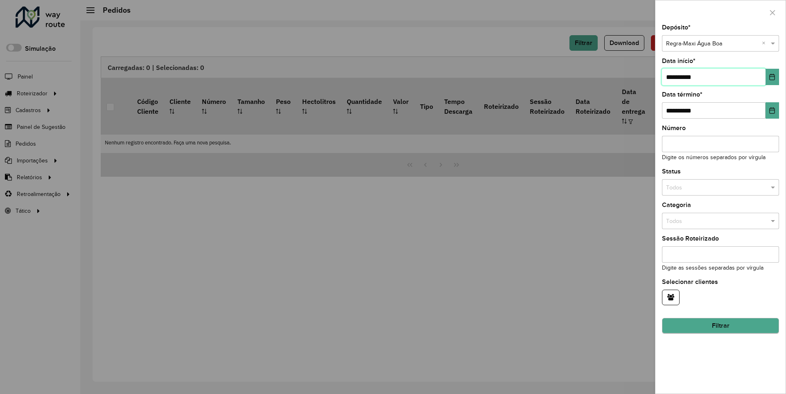
type input "**********"
click at [720, 326] on button "Filtrar" at bounding box center [720, 327] width 117 height 16
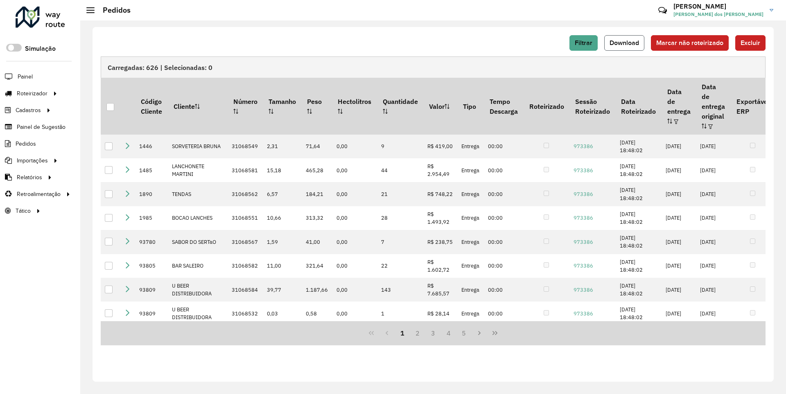
click at [625, 43] on span "Download" at bounding box center [624, 42] width 29 height 7
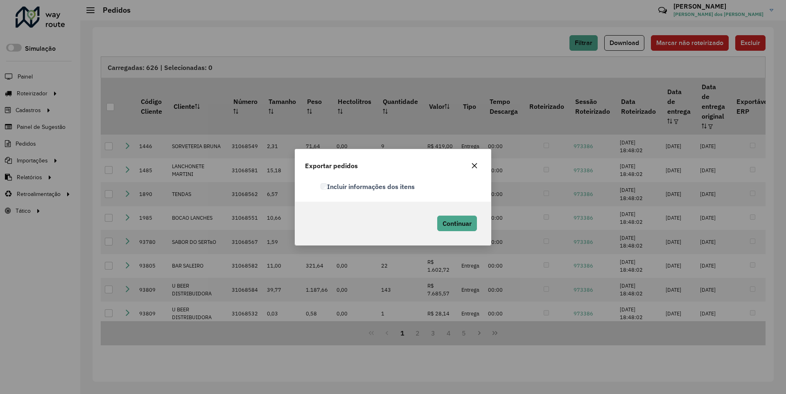
click at [368, 186] on label "Incluir informações dos itens" at bounding box center [368, 187] width 94 height 10
click at [456, 223] on span "Continuar" at bounding box center [457, 223] width 29 height 8
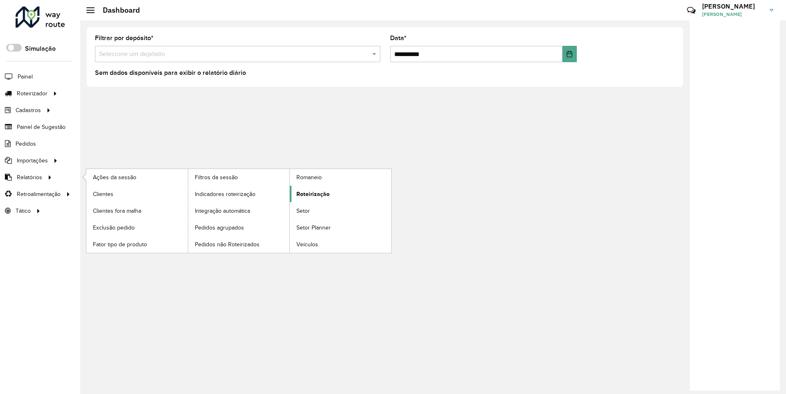
click at [312, 194] on span "Roteirização" at bounding box center [312, 194] width 33 height 9
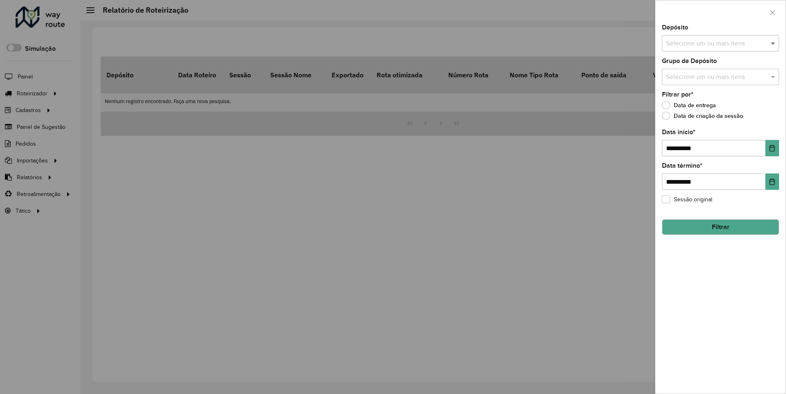
click at [773, 43] on span at bounding box center [774, 43] width 10 height 10
click at [772, 148] on icon "Choose Date" at bounding box center [772, 148] width 5 height 7
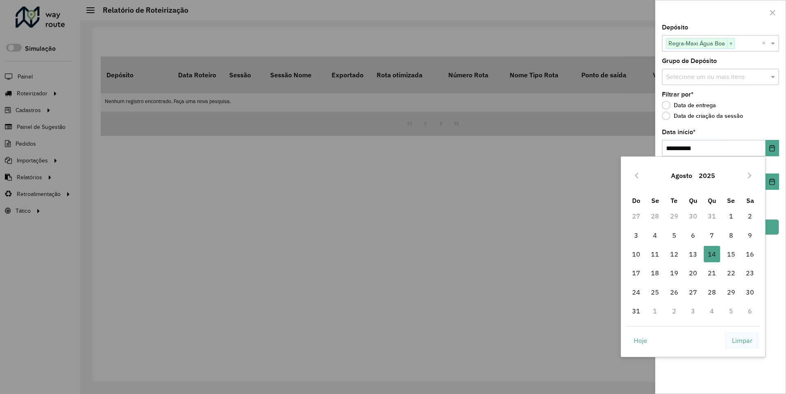
click at [742, 340] on span "Limpar" at bounding box center [742, 341] width 20 height 10
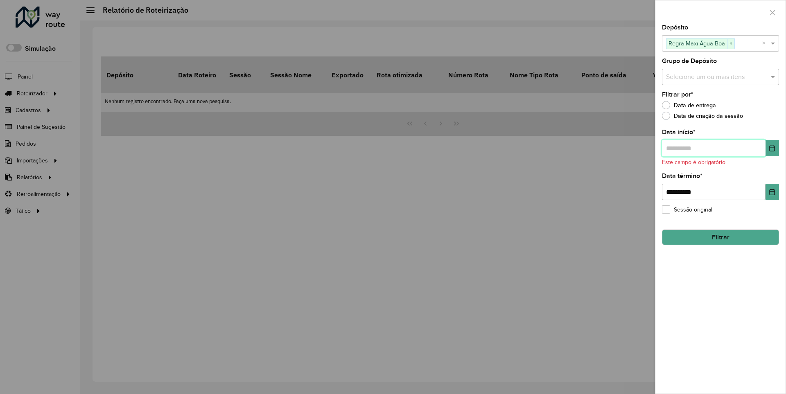
click at [713, 148] on input "text" at bounding box center [714, 148] width 104 height 16
type input "**********"
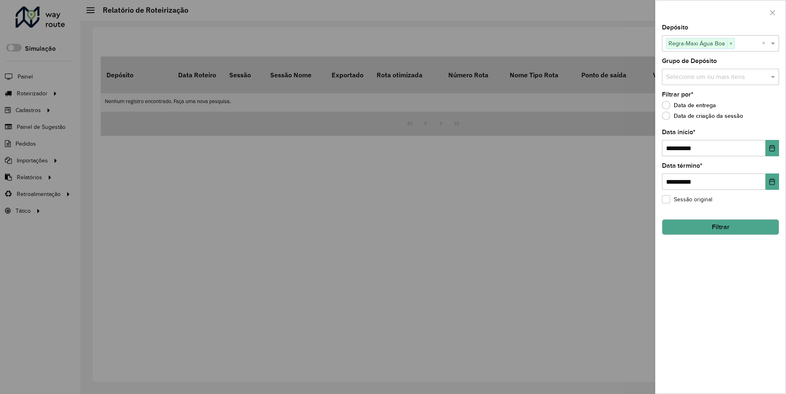
click at [720, 227] on button "Filtrar" at bounding box center [720, 227] width 117 height 16
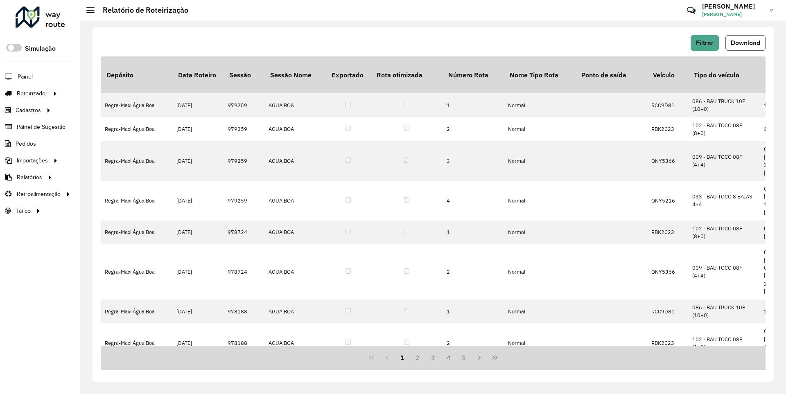
click at [745, 43] on span "Download" at bounding box center [745, 42] width 29 height 7
